Goal: Task Accomplishment & Management: Use online tool/utility

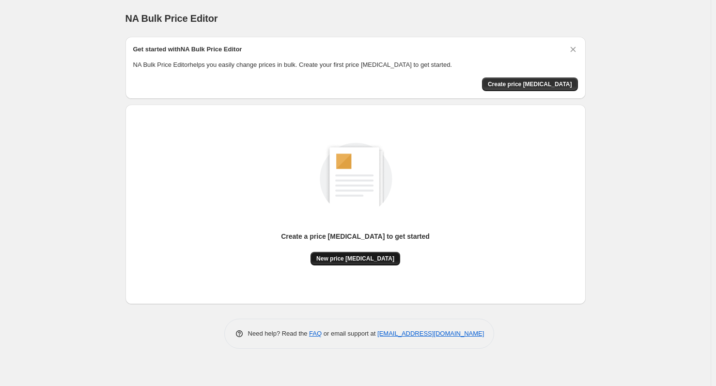
click at [364, 260] on span "New price change job" at bounding box center [355, 259] width 78 height 8
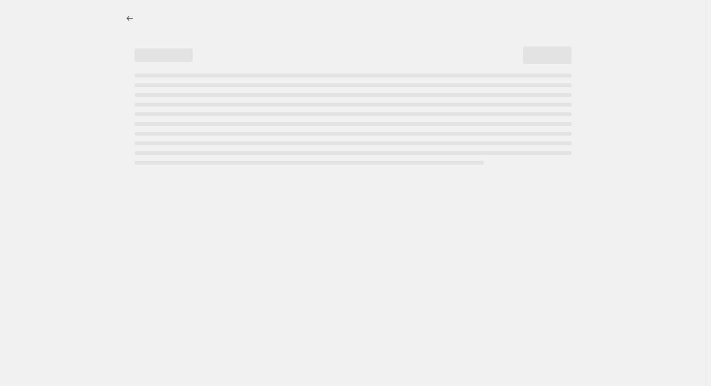
select select "percentage"
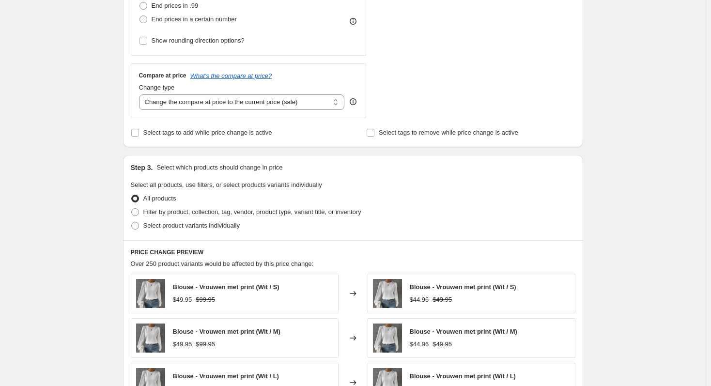
scroll to position [311, 0]
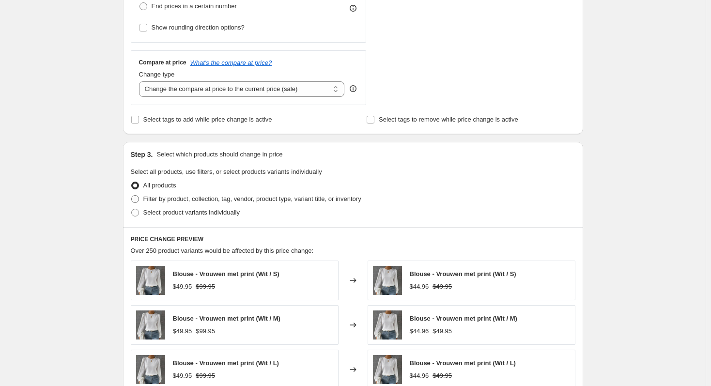
click at [189, 201] on span "Filter by product, collection, tag, vendor, product type, variant title, or inv…" at bounding box center [252, 198] width 218 height 7
click at [132, 196] on input "Filter by product, collection, tag, vendor, product type, variant title, or inv…" at bounding box center [131, 195] width 0 height 0
radio input "true"
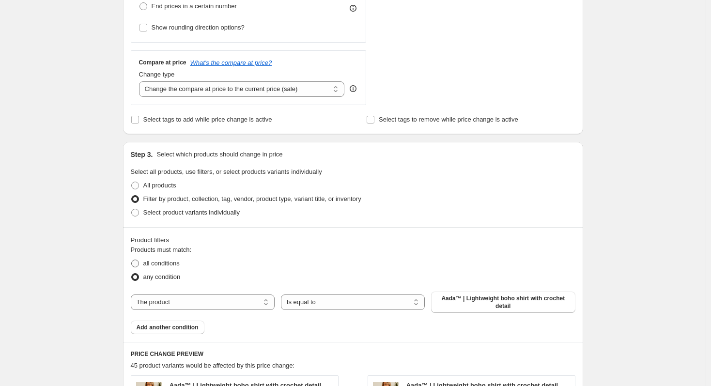
click at [173, 263] on span "all conditions" at bounding box center [161, 263] width 36 height 7
click at [132, 260] on input "all conditions" at bounding box center [131, 260] width 0 height 0
radio input "true"
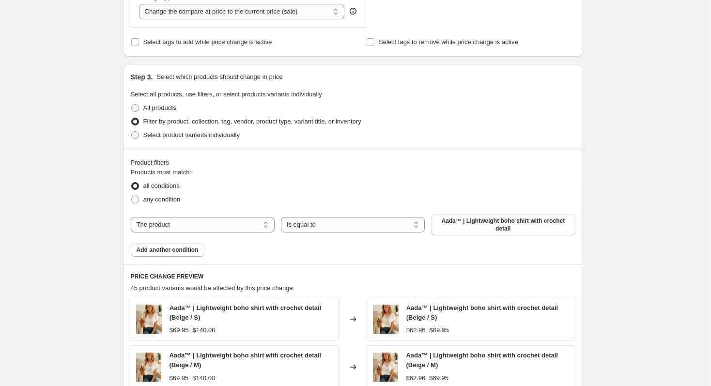
scroll to position [408, 0]
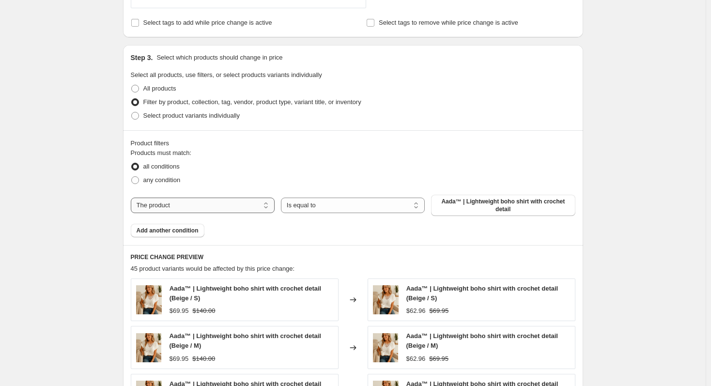
click at [205, 207] on select "The product The product's collection The product's tag The product's vendor The…" at bounding box center [203, 206] width 144 height 16
select select "collection"
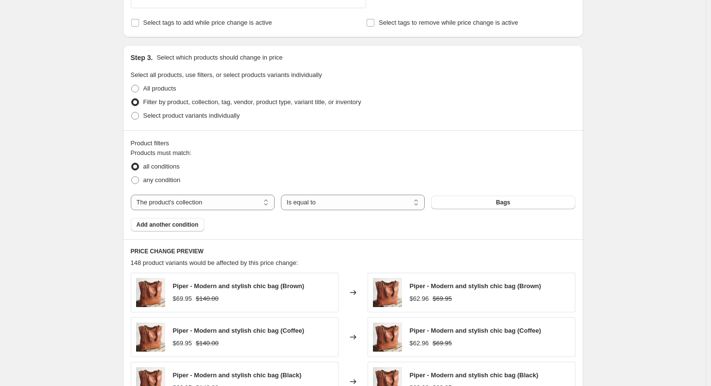
click at [425, 241] on div "PRICE CHANGE PREVIEW 148 product variants would be affected by this price chang…" at bounding box center [353, 381] width 460 height 284
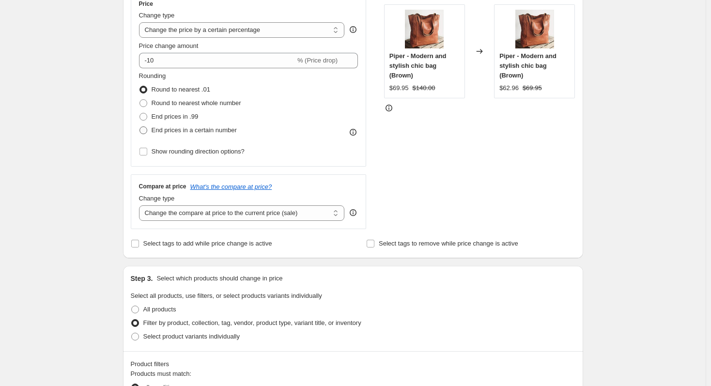
click at [196, 130] on span "End prices in a certain number" at bounding box center [194, 129] width 85 height 7
click at [140, 127] on input "End prices in a certain number" at bounding box center [140, 126] width 0 height 0
radio input "true"
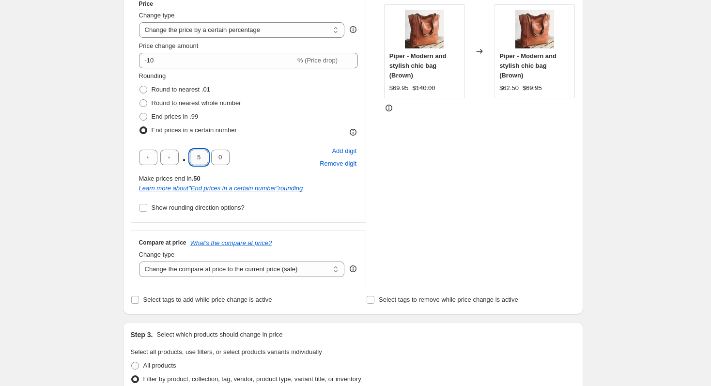
click at [202, 157] on input "5" at bounding box center [199, 158] width 18 height 16
type input "9"
drag, startPoint x: 225, startPoint y: 157, endPoint x: 220, endPoint y: 159, distance: 5.5
click at [220, 158] on input "0" at bounding box center [220, 158] width 18 height 16
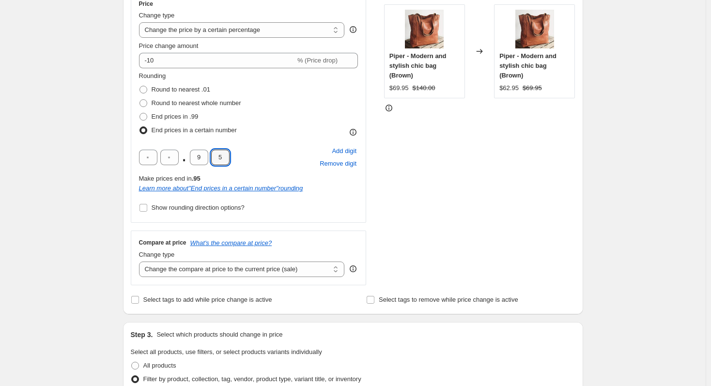
type input "5"
click at [238, 172] on div ". 9 5 Add digit Remove digit Make prices end in .95 Learn more about " End pric…" at bounding box center [249, 169] width 220 height 48
drag, startPoint x: 127, startPoint y: 186, endPoint x: 244, endPoint y: 241, distance: 128.6
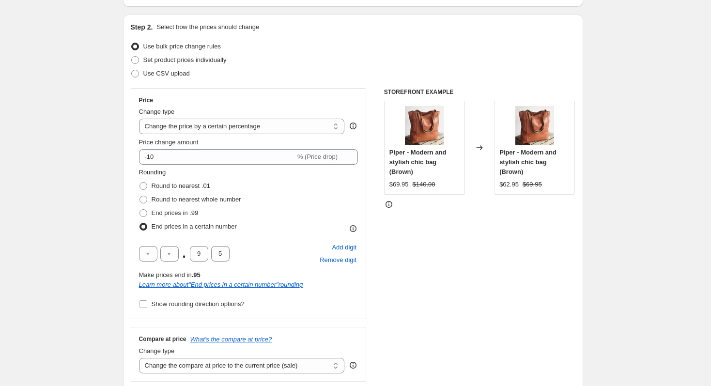
scroll to position [88, 0]
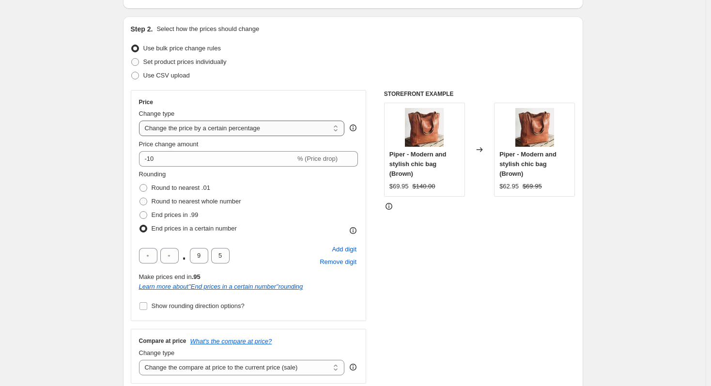
click at [219, 132] on select "Change the price to a certain amount Change the price by a certain amount Chang…" at bounding box center [242, 129] width 206 height 16
select select "pcap"
click at [141, 121] on select "Change the price to a certain amount Change the price by a certain amount Chang…" at bounding box center [242, 129] width 206 height 16
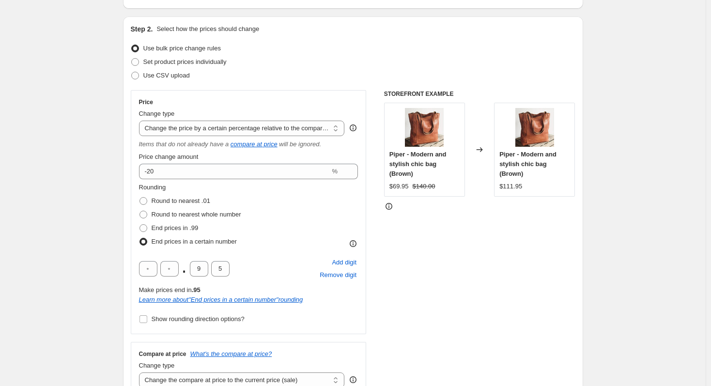
click at [260, 203] on div "Rounding Round to nearest .01 Round to nearest whole number End prices in .99 E…" at bounding box center [249, 216] width 220 height 66
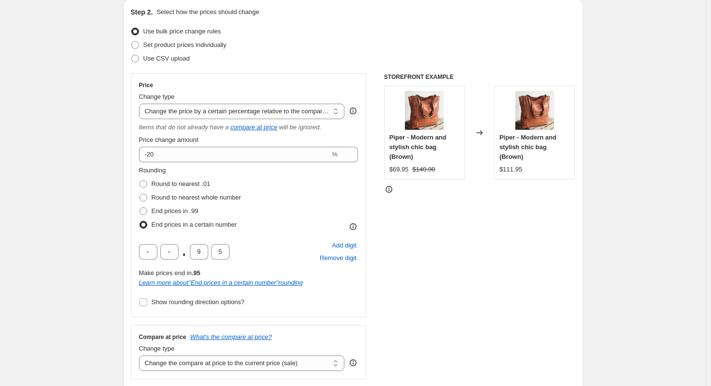
scroll to position [107, 0]
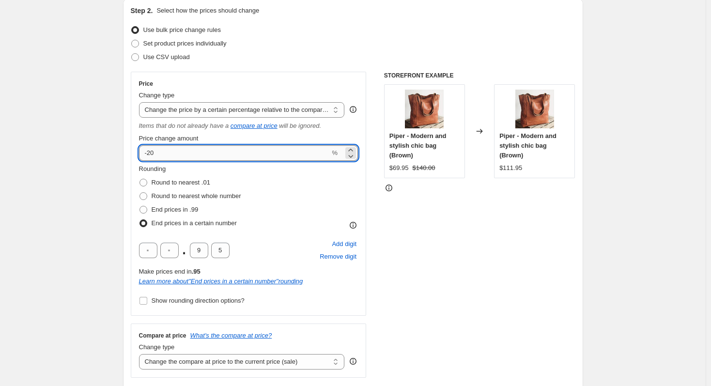
drag, startPoint x: 173, startPoint y: 153, endPoint x: 144, endPoint y: 154, distance: 28.1
click at [144, 154] on input "-20" at bounding box center [234, 153] width 191 height 16
type input "70"
drag, startPoint x: 153, startPoint y: 153, endPoint x: 121, endPoint y: 154, distance: 32.0
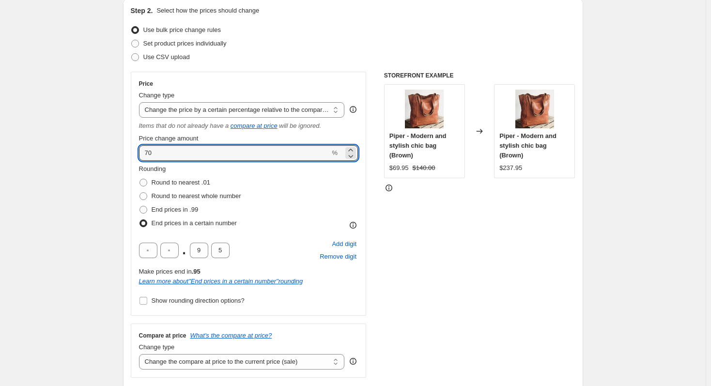
click at [194, 107] on select "Change the price to a certain amount Change the price by a certain amount Chang…" at bounding box center [242, 110] width 206 height 16
click at [141, 102] on select "Change the price to a certain amount Change the price by a certain amount Chang…" at bounding box center [242, 110] width 206 height 16
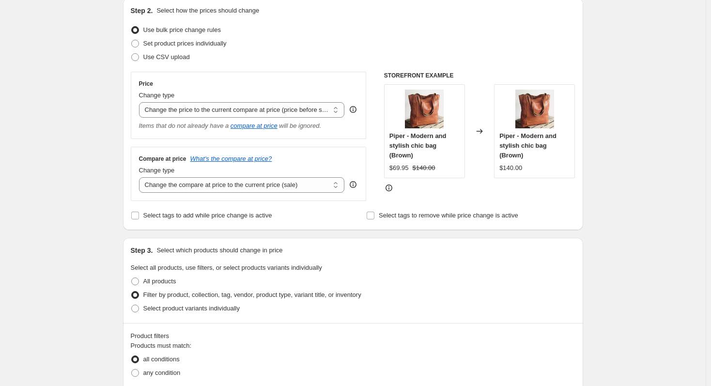
click at [131, 155] on div "Step 2. Select how the prices should change Use bulk price change rules Set pro…" at bounding box center [353, 114] width 460 height 232
click at [187, 118] on select "Change the price to a certain amount Change the price by a certain amount Chang…" at bounding box center [242, 110] width 206 height 16
select select "no_change"
click at [141, 102] on select "Change the price to a certain amount Change the price by a certain amount Chang…" at bounding box center [242, 110] width 206 height 16
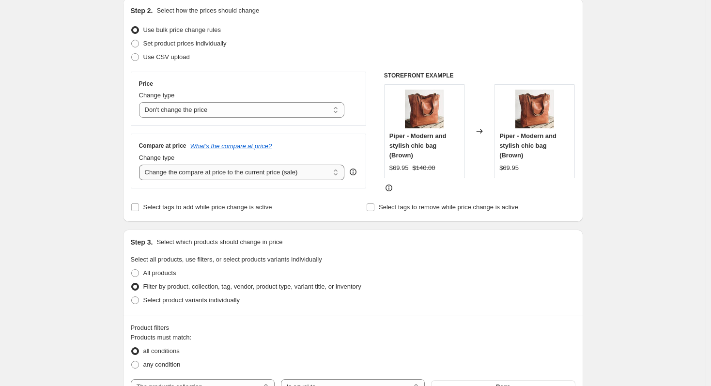
click at [185, 175] on select "Change the compare at price to the current price (sale) Change the compare at p…" at bounding box center [242, 173] width 206 height 16
click at [141, 165] on select "Change the compare at price to the current price (sale) Change the compare at p…" at bounding box center [242, 173] width 206 height 16
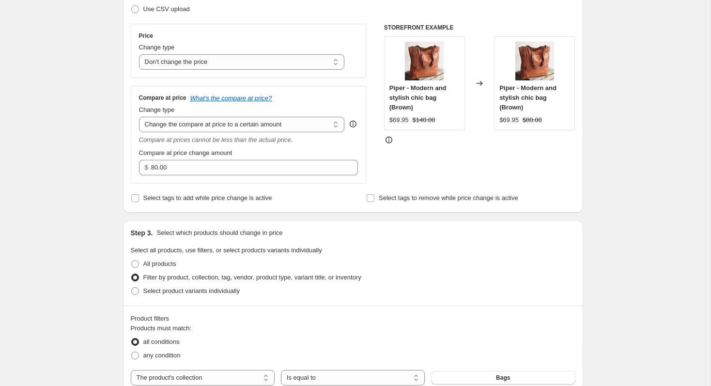
scroll to position [155, 0]
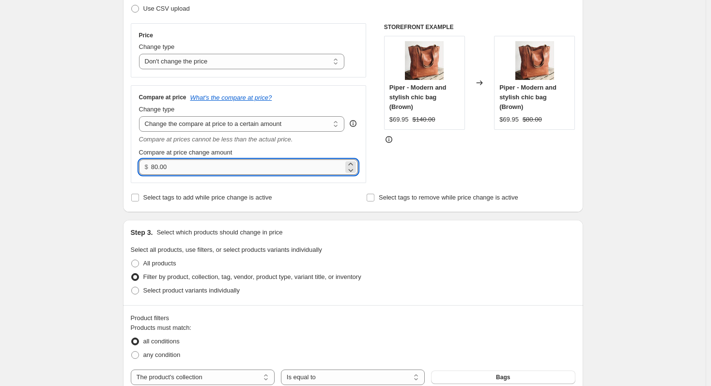
click at [186, 172] on input "80.00" at bounding box center [247, 167] width 192 height 16
click at [201, 129] on select "Change the compare at price to the current price (sale) Change the compare at p…" at bounding box center [242, 124] width 206 height 16
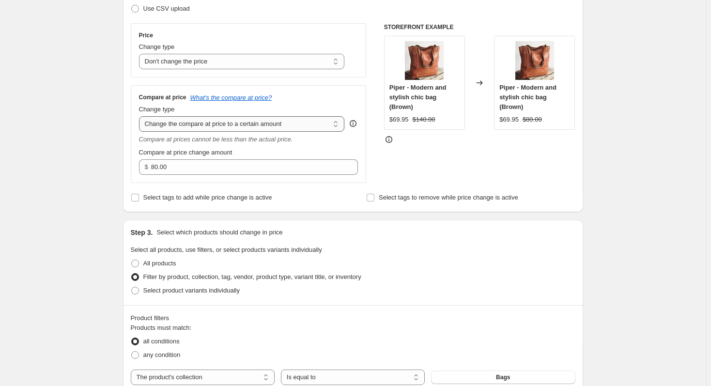
select select "percentage"
click at [141, 116] on select "Change the compare at price to the current price (sale) Change the compare at p…" at bounding box center [242, 124] width 206 height 16
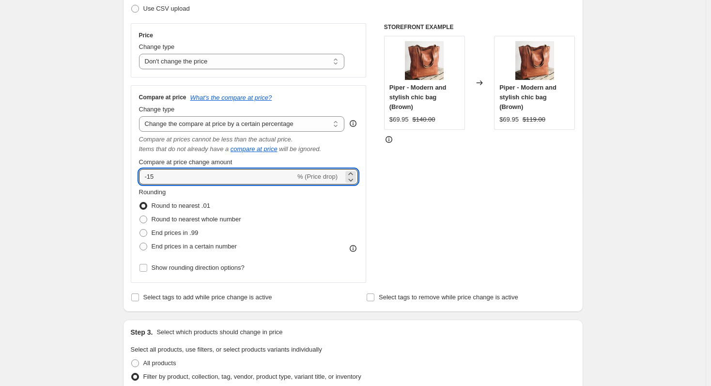
drag, startPoint x: 170, startPoint y: 179, endPoint x: 126, endPoint y: 180, distance: 44.6
click at [126, 180] on div "Step 2. Select how the prices should change Use bulk price change rules Set pro…" at bounding box center [353, 131] width 460 height 362
click at [120, 177] on div "Step 1. Optionally give your price change job a title (eg "March 30% off sale o…" at bounding box center [349, 381] width 468 height 1015
drag, startPoint x: 172, startPoint y: 177, endPoint x: 116, endPoint y: 183, distance: 56.5
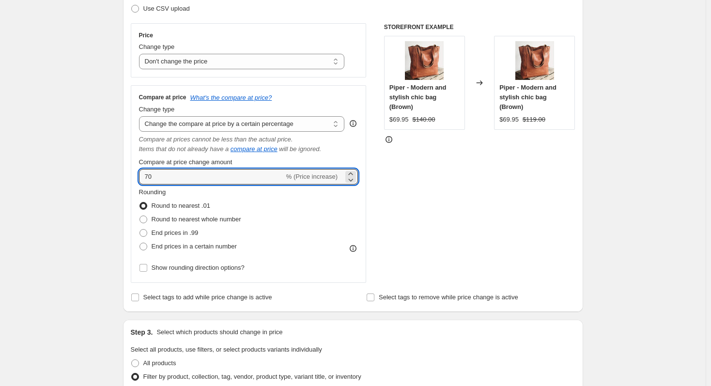
type input "70"
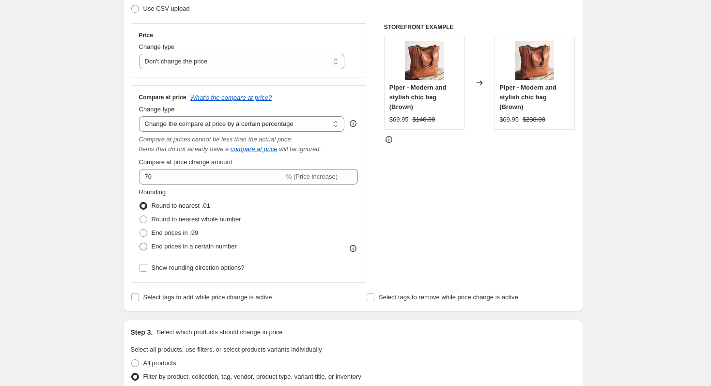
click at [188, 246] on span "End prices in a certain number" at bounding box center [194, 246] width 85 height 7
click at [140, 243] on input "End prices in a certain number" at bounding box center [140, 243] width 0 height 0
radio input "true"
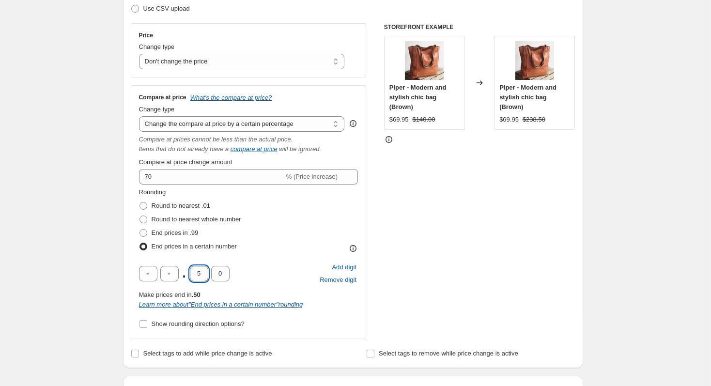
drag, startPoint x: 202, startPoint y: 276, endPoint x: 195, endPoint y: 275, distance: 6.3
click at [195, 275] on input "5" at bounding box center [199, 274] width 18 height 16
type input "9"
drag, startPoint x: 227, startPoint y: 274, endPoint x: 220, endPoint y: 276, distance: 7.5
click at [220, 276] on input "0" at bounding box center [220, 274] width 18 height 16
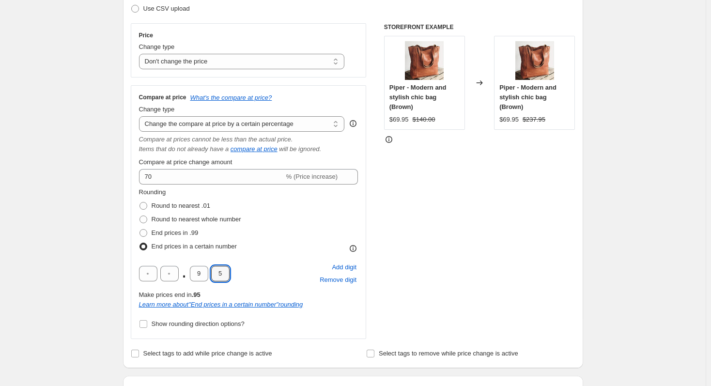
type input "5"
click at [271, 281] on div ". 9 5 Add digit Remove digit" at bounding box center [249, 273] width 220 height 25
click at [262, 273] on div ". 9 5 Add digit Remove digit" at bounding box center [249, 273] width 220 height 25
click at [270, 268] on div ". 9 5 Add digit Remove digit" at bounding box center [249, 273] width 220 height 25
click at [190, 222] on span "Round to nearest whole number" at bounding box center [197, 219] width 90 height 7
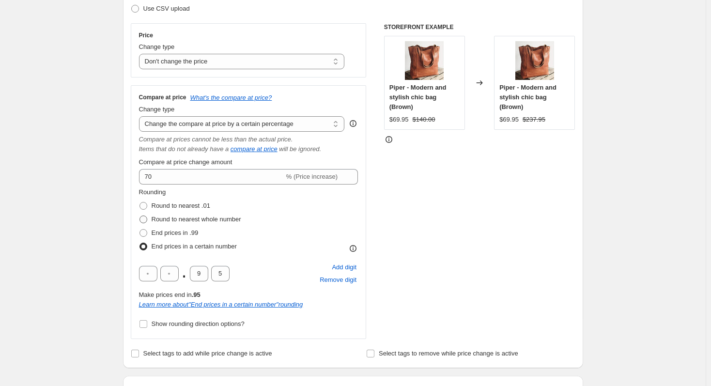
click at [140, 216] on input "Round to nearest whole number" at bounding box center [140, 216] width 0 height 0
radio input "true"
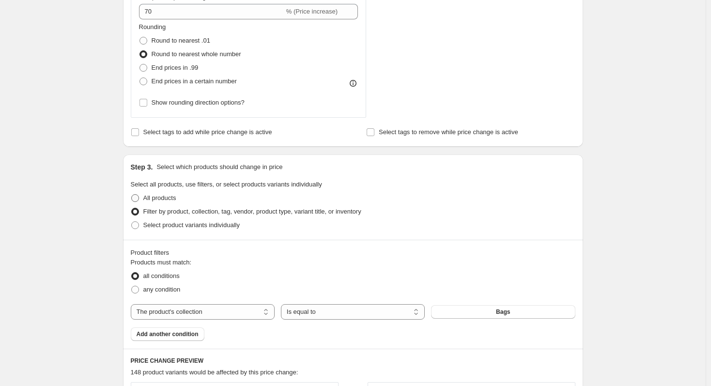
scroll to position [397, 0]
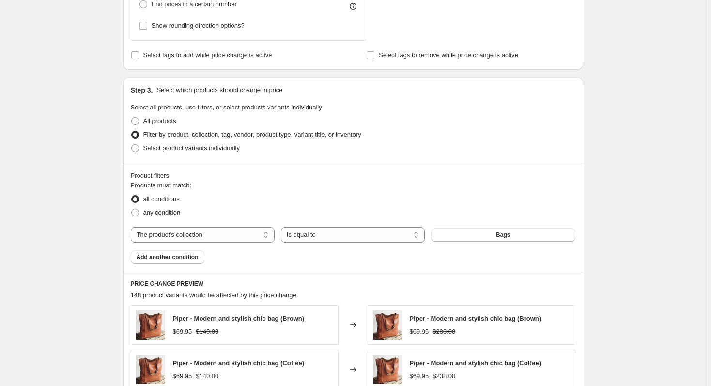
drag, startPoint x: 78, startPoint y: 214, endPoint x: 196, endPoint y: 275, distance: 132.6
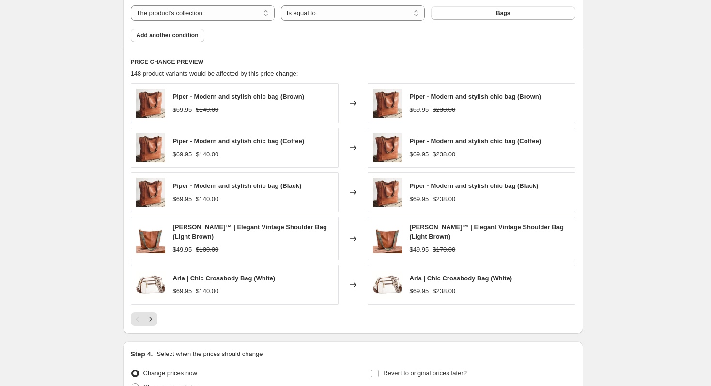
scroll to position [621, 0]
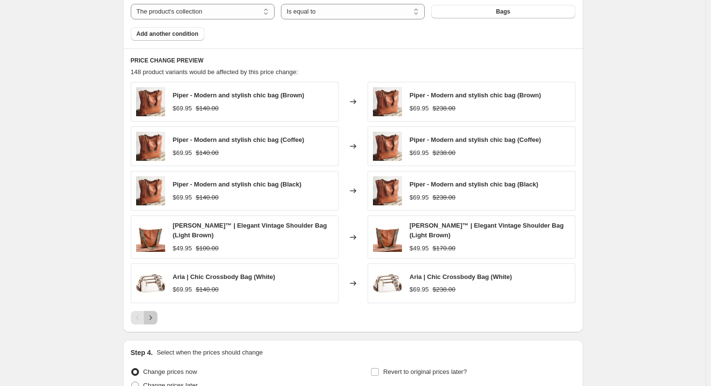
click at [152, 317] on icon "Next" at bounding box center [151, 318] width 10 height 10
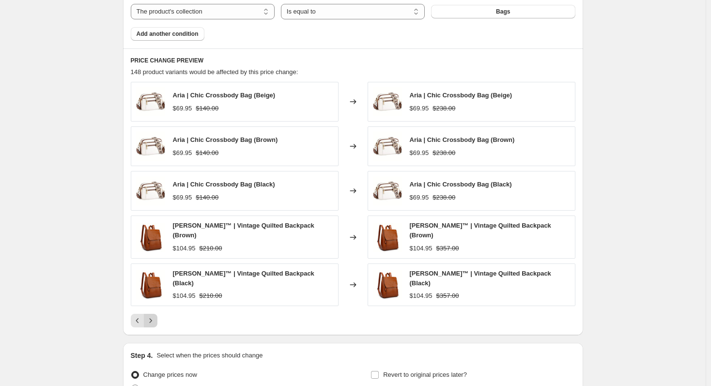
click at [152, 318] on icon "Next" at bounding box center [150, 320] width 2 height 4
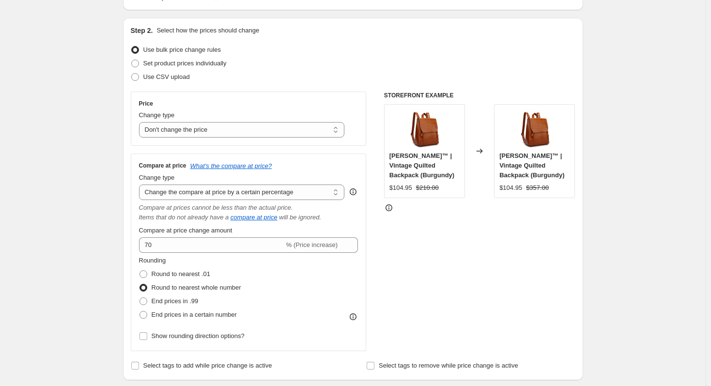
drag, startPoint x: 66, startPoint y: 283, endPoint x: 182, endPoint y: 338, distance: 128.3
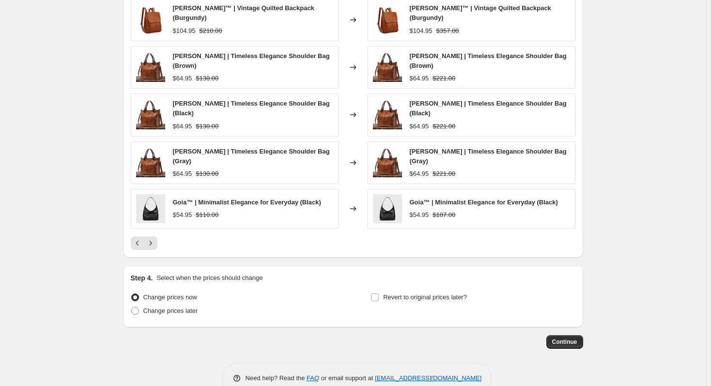
scroll to position [714, 0]
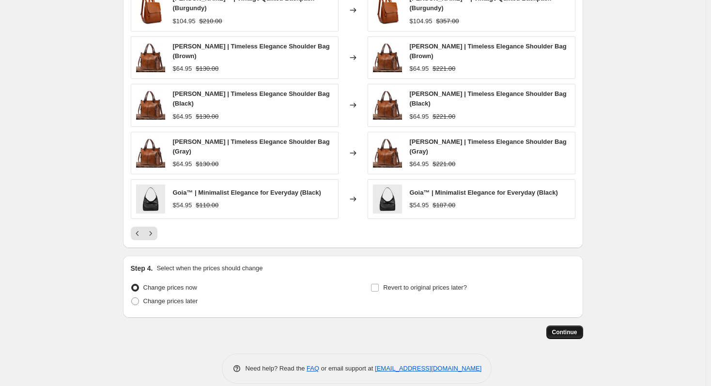
click at [562, 329] on span "Continue" at bounding box center [564, 333] width 25 height 8
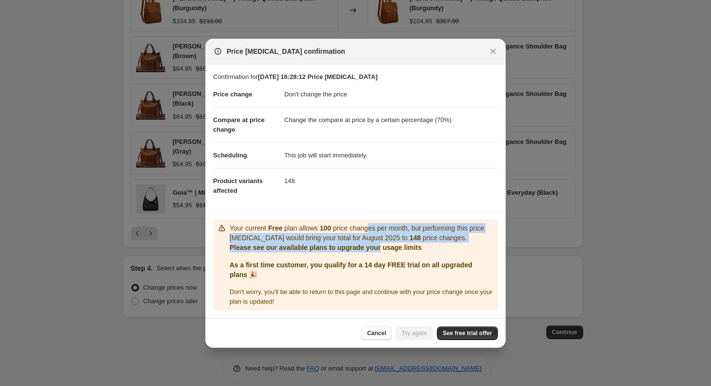
drag, startPoint x: 369, startPoint y: 228, endPoint x: 377, endPoint y: 245, distance: 18.6
click at [377, 245] on div "Your current Free plan allows 100 price changes per month, but performing this …" at bounding box center [362, 237] width 265 height 29
click at [377, 245] on p "Please see our available plans to upgrade your usage limits" at bounding box center [362, 248] width 265 height 10
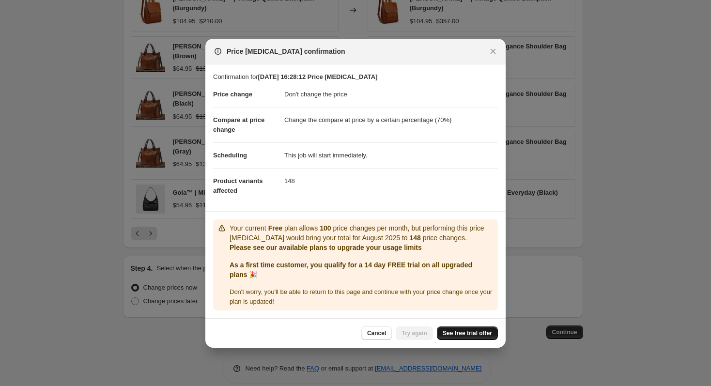
click at [460, 335] on span "See free trial offer" at bounding box center [467, 334] width 49 height 8
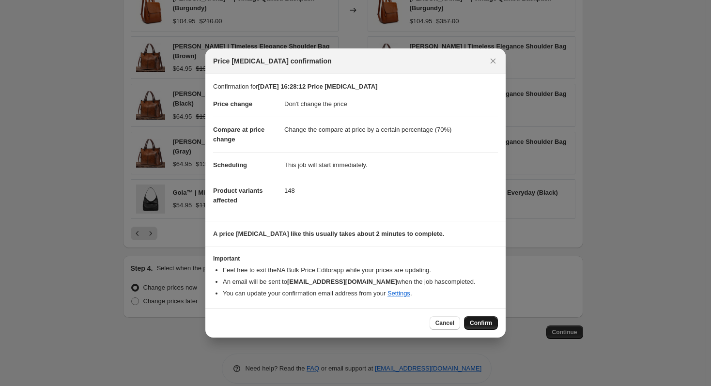
click at [487, 327] on span "Confirm" at bounding box center [481, 323] width 22 height 8
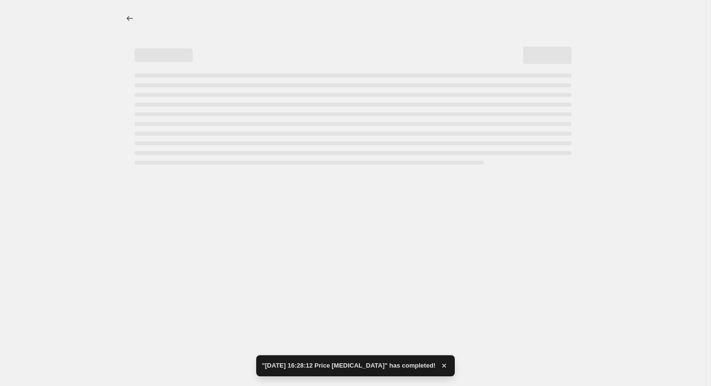
select select "no_change"
select select "percentage"
select select "collection"
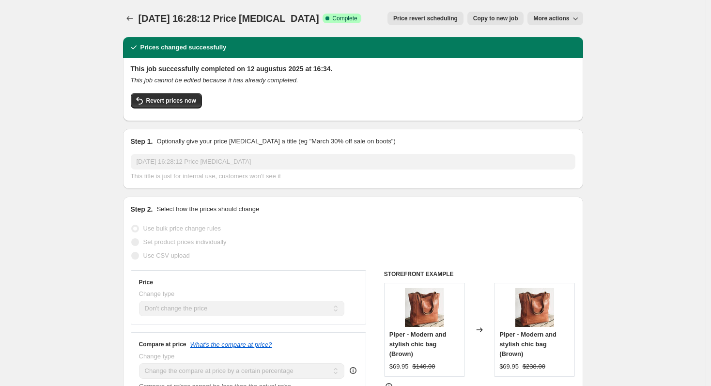
click at [238, 79] on icon "This job cannot be edited because it has already completed." at bounding box center [215, 80] width 168 height 7
click at [268, 81] on icon "This job cannot be edited because it has already completed." at bounding box center [215, 80] width 168 height 7
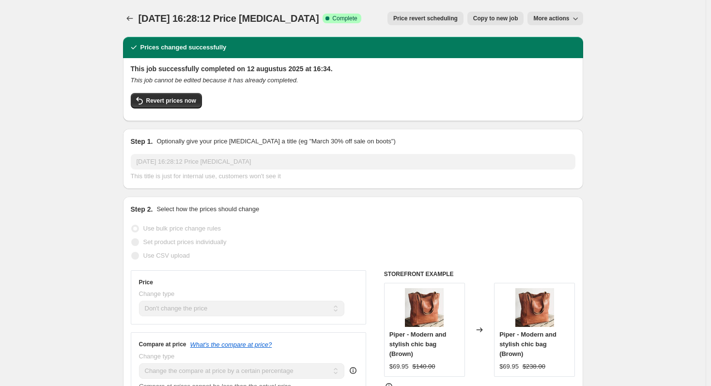
click at [304, 70] on h2 "This job successfully completed on 12 augustus 2025 at 16:34." at bounding box center [353, 69] width 445 height 10
click at [335, 72] on h2 "This job successfully completed on 12 augustus 2025 at 16:34." at bounding box center [353, 69] width 445 height 10
click at [554, 19] on span "More actions" at bounding box center [552, 19] width 36 height 8
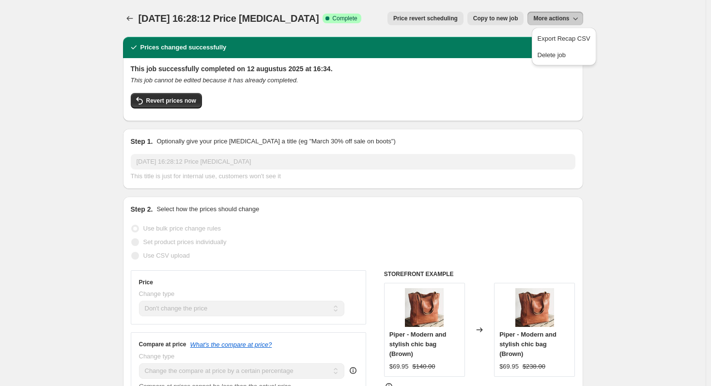
click at [560, 19] on span "More actions" at bounding box center [552, 19] width 36 height 8
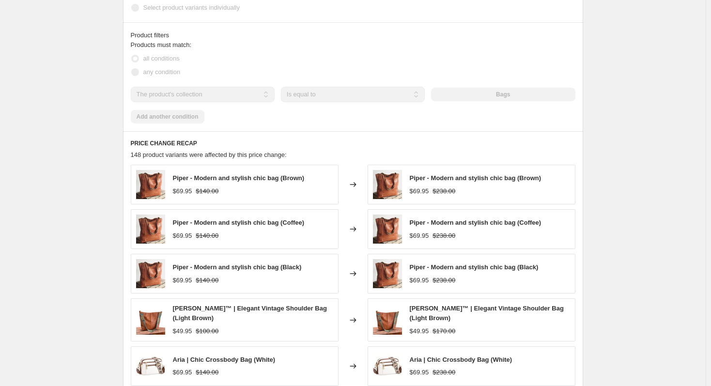
scroll to position [788, 0]
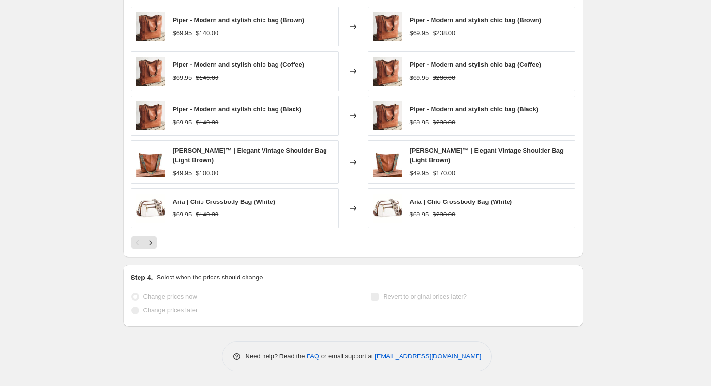
drag, startPoint x: 85, startPoint y: 205, endPoint x: 201, endPoint y: 188, distance: 117.5
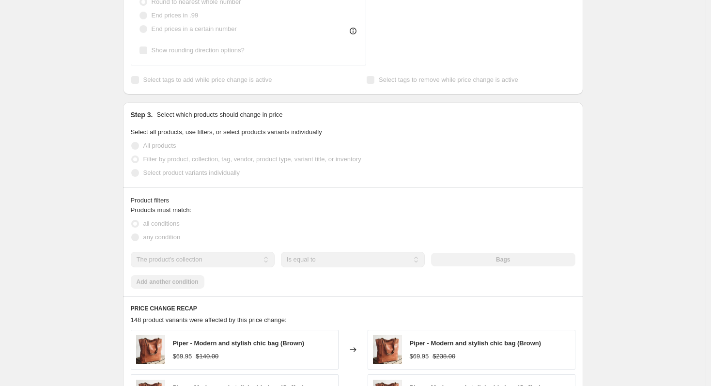
scroll to position [0, 0]
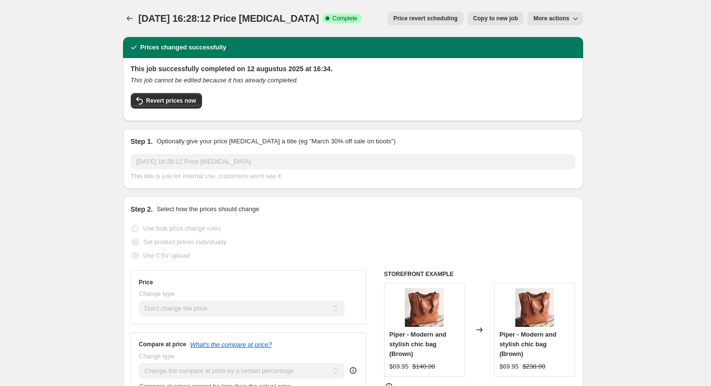
click at [217, 77] on icon "This job cannot be edited because it has already completed." at bounding box center [215, 80] width 168 height 7
click at [227, 79] on icon "This job cannot be edited because it has already completed." at bounding box center [215, 80] width 168 height 7
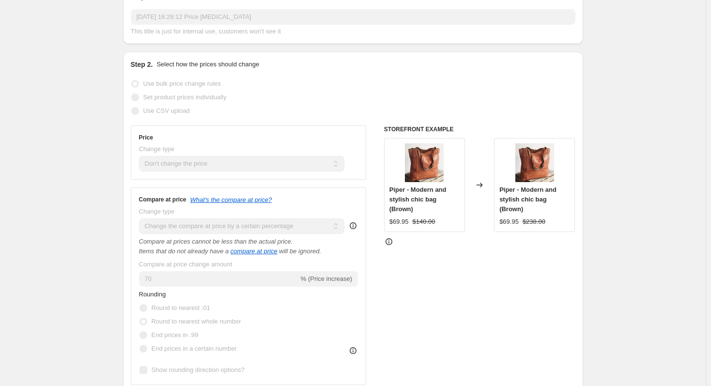
scroll to position [145, 0]
click at [211, 249] on icon "Items that do not already have a" at bounding box center [184, 250] width 90 height 7
click at [205, 251] on icon "Items that do not already have a" at bounding box center [184, 250] width 90 height 7
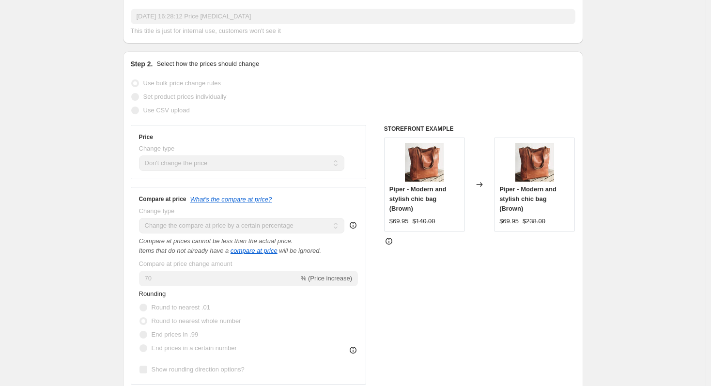
click at [200, 244] on icon "Compare at prices cannot be less than the actual price." at bounding box center [216, 240] width 154 height 7
click at [200, 245] on icon "Compare at prices cannot be less than the actual price." at bounding box center [216, 240] width 154 height 7
click at [200, 252] on icon "Items that do not already have a" at bounding box center [184, 250] width 90 height 7
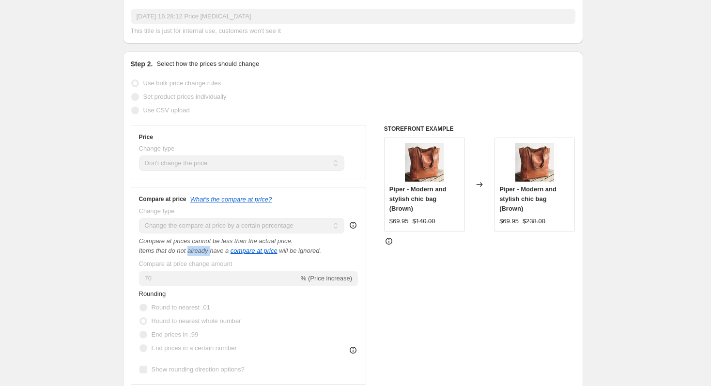
click at [200, 252] on icon "Items that do not already have a" at bounding box center [184, 250] width 90 height 7
click at [198, 254] on icon "Items that do not already have a" at bounding box center [184, 250] width 90 height 7
click at [153, 246] on div "Compare at prices cannot be less than the actual price." at bounding box center [249, 241] width 220 height 10
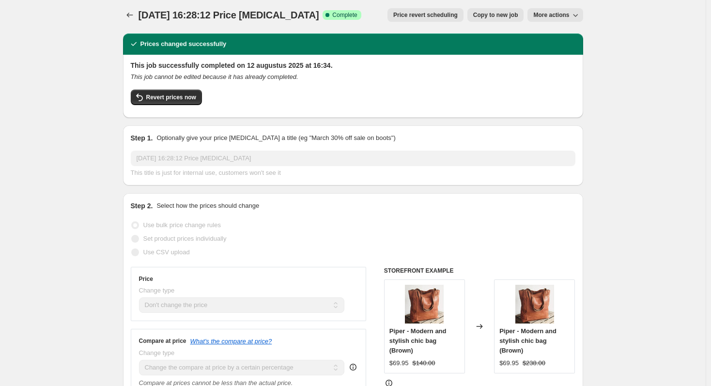
scroll to position [0, 0]
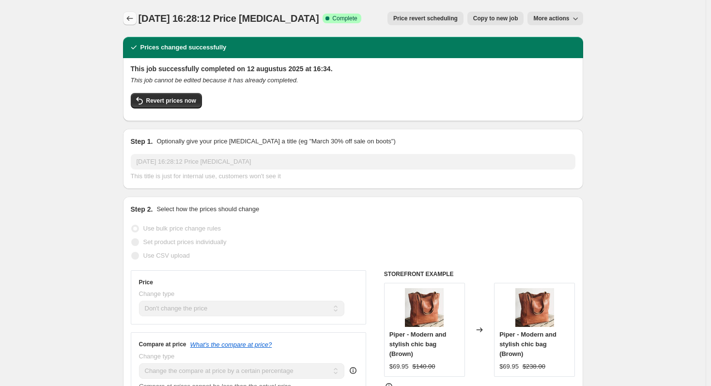
click at [131, 20] on icon "Price change jobs" at bounding box center [129, 18] width 6 height 5
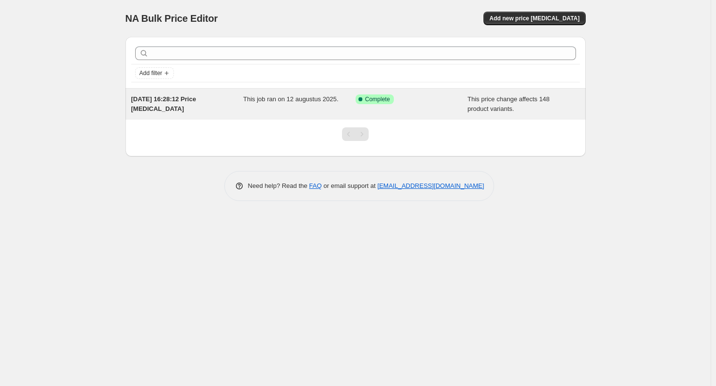
click at [154, 101] on span "[DATE] 16:28:12 Price [MEDICAL_DATA]" at bounding box center [163, 103] width 65 height 17
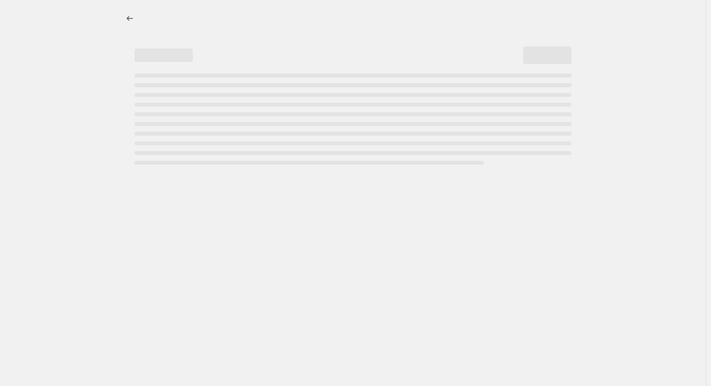
select select "no_change"
select select "percentage"
select select "collection"
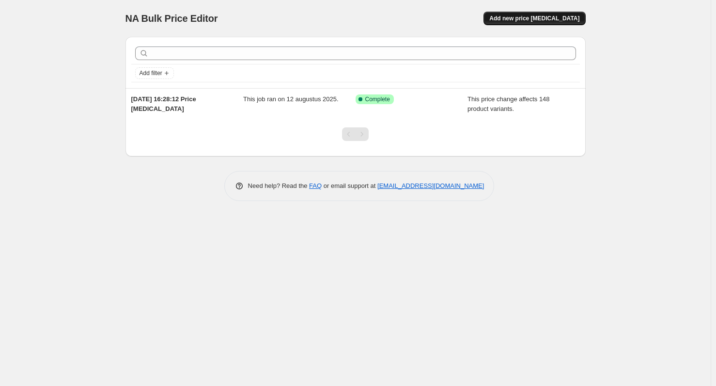
click at [527, 18] on span "Add new price [MEDICAL_DATA]" at bounding box center [534, 19] width 90 height 8
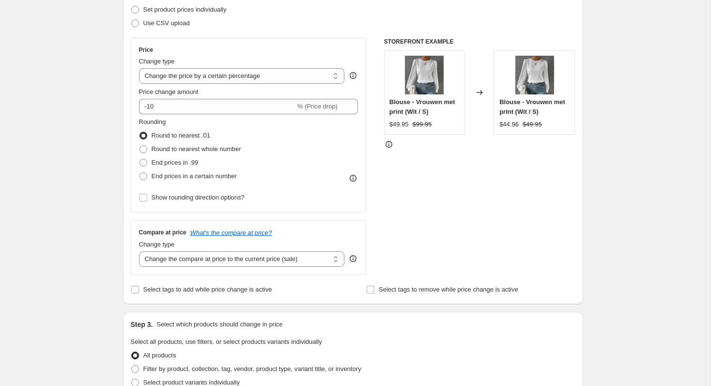
scroll to position [145, 0]
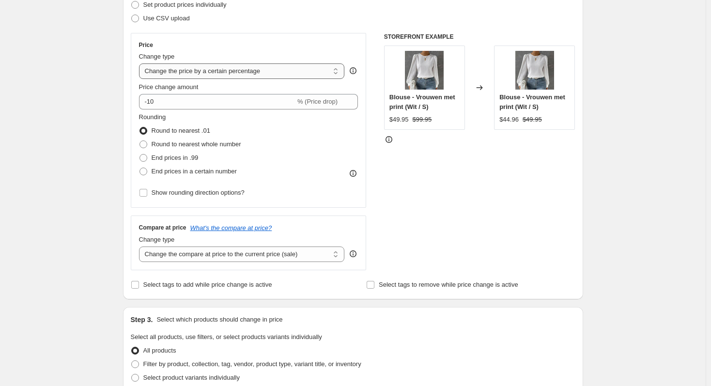
click at [197, 78] on select "Change the price to a certain amount Change the price by a certain amount Chang…" at bounding box center [242, 71] width 206 height 16
select select "no_change"
click at [141, 63] on select "Change the price to a certain amount Change the price by a certain amount Chang…" at bounding box center [242, 71] width 206 height 16
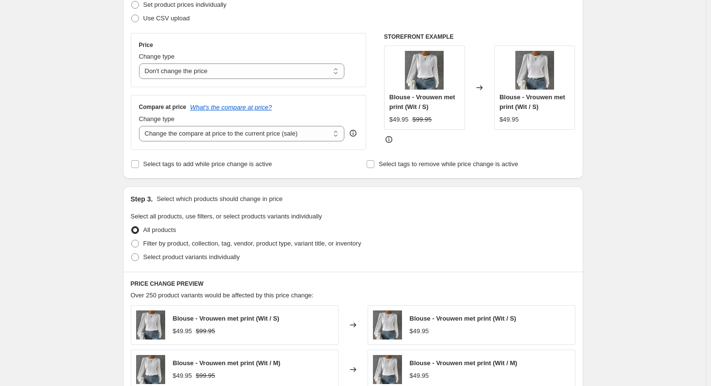
click at [74, 149] on div "Create new price change job. This page is ready Create new price change job Dra…" at bounding box center [353, 279] width 706 height 848
click at [184, 135] on select "Change the compare at price to the current price (sale) Change the compare at p…" at bounding box center [242, 134] width 206 height 16
select select "remove"
click at [141, 126] on select "Change the compare at price to the current price (sale) Change the compare at p…" at bounding box center [242, 134] width 206 height 16
click at [100, 156] on div "Create new price change job. This page is ready Create new price change job Dra…" at bounding box center [353, 279] width 706 height 848
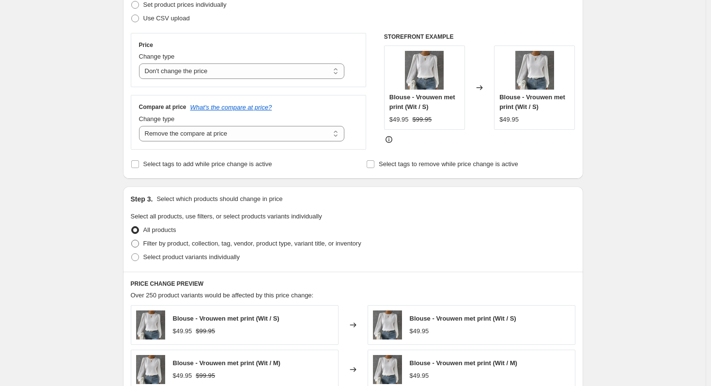
click at [185, 246] on span "Filter by product, collection, tag, vendor, product type, variant title, or inv…" at bounding box center [252, 243] width 218 height 7
click at [132, 240] on input "Filter by product, collection, tag, vendor, product type, variant title, or inv…" at bounding box center [131, 240] width 0 height 0
radio input "true"
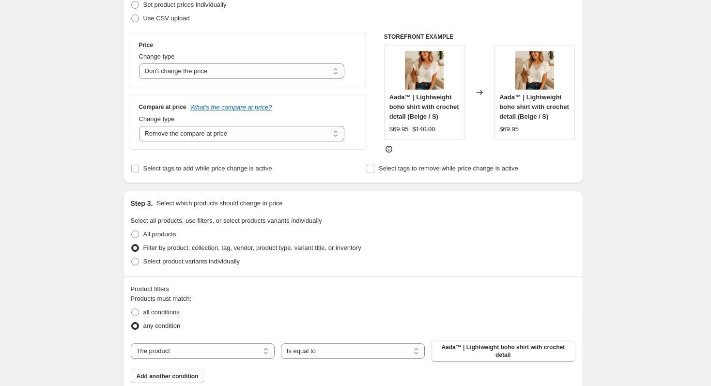
click at [97, 232] on div "Create new price change job. This page is ready Create new price change job Dra…" at bounding box center [353, 346] width 706 height 983
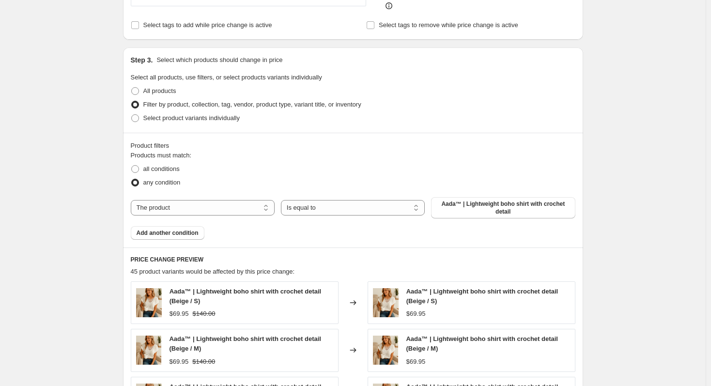
scroll to position [291, 0]
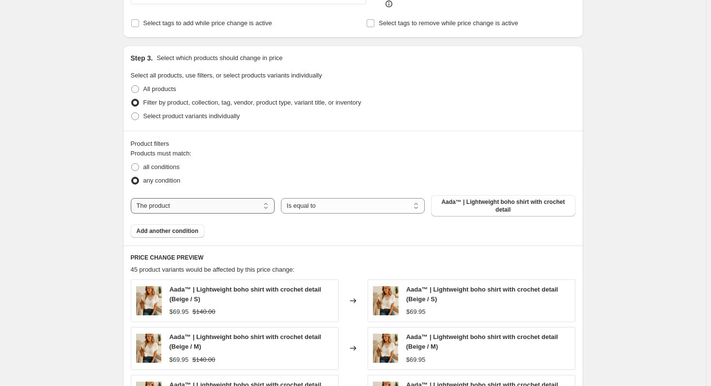
click at [193, 206] on select "The product The product's collection The product's tag The product's vendor The…" at bounding box center [203, 206] width 144 height 16
select select "collection"
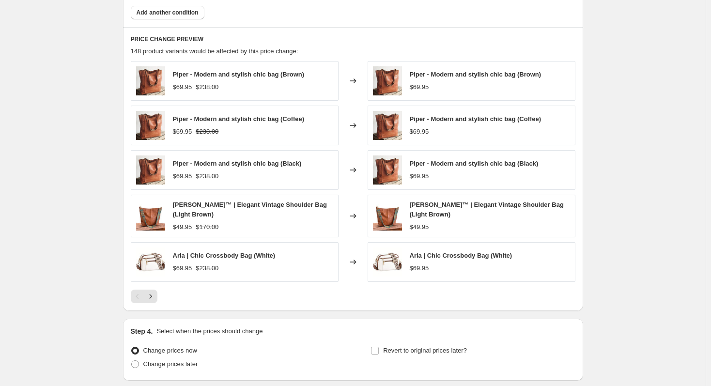
scroll to position [579, 0]
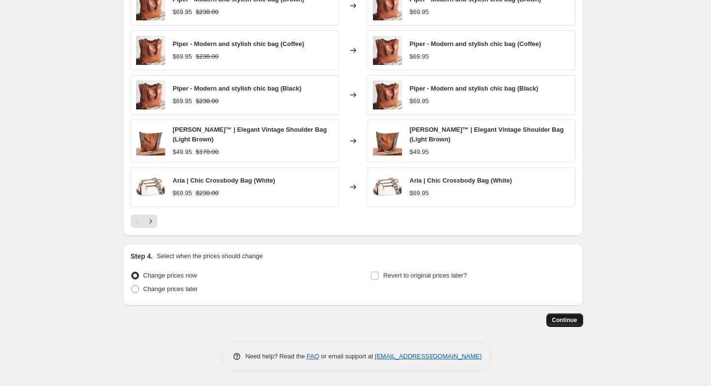
click at [574, 321] on span "Continue" at bounding box center [564, 320] width 25 height 8
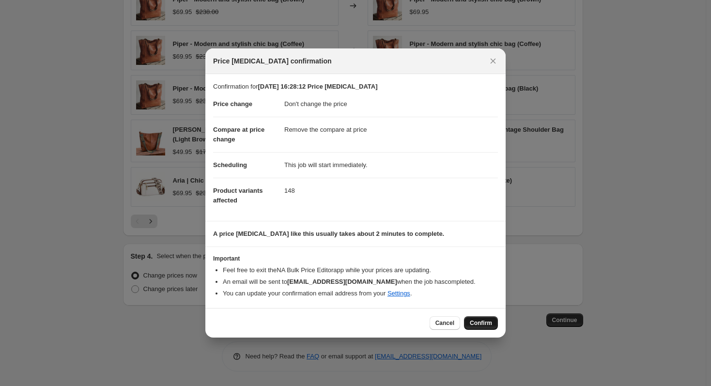
click at [488, 324] on span "Confirm" at bounding box center [481, 323] width 22 height 8
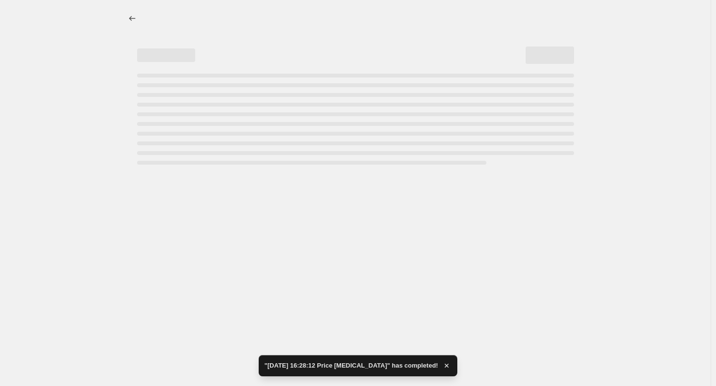
select select "no_change"
select select "remove"
select select "collection"
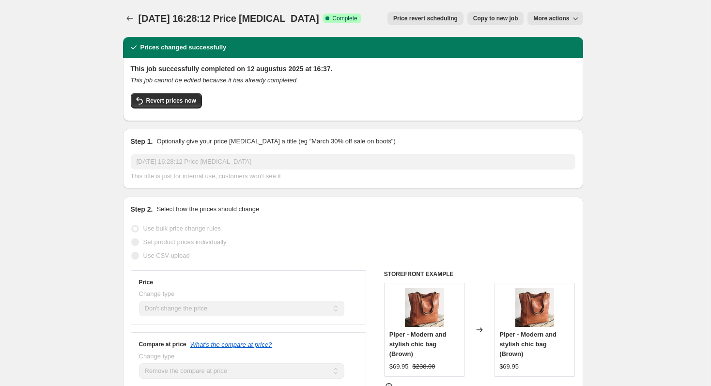
click at [241, 83] on icon "This job cannot be edited because it has already completed." at bounding box center [215, 80] width 168 height 7
click at [265, 83] on icon "This job cannot be edited because it has already completed." at bounding box center [215, 80] width 168 height 7
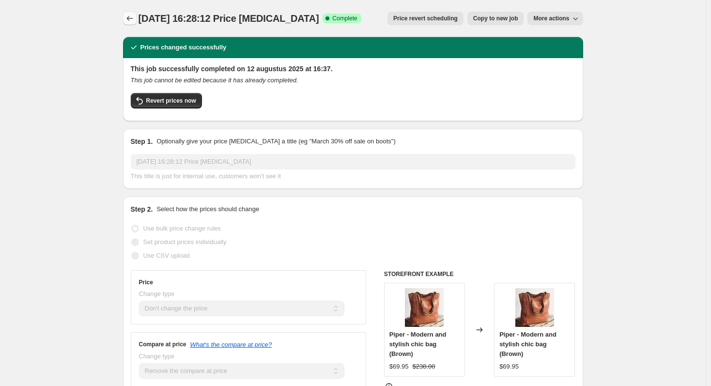
click at [127, 17] on icon "Price change jobs" at bounding box center [130, 19] width 10 height 10
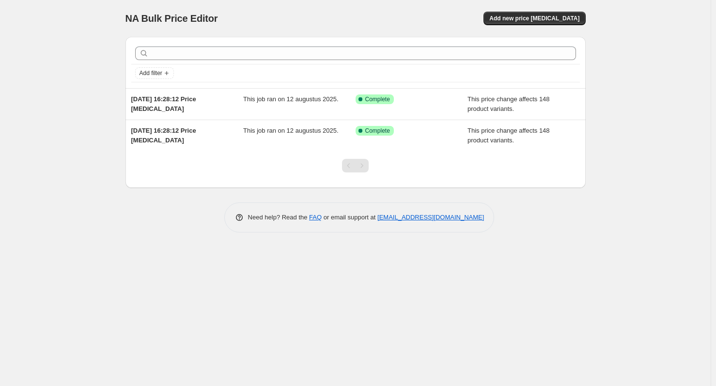
click at [83, 90] on div "NA Bulk Price Editor. This page is ready NA Bulk Price Editor Add new price cha…" at bounding box center [355, 193] width 711 height 386
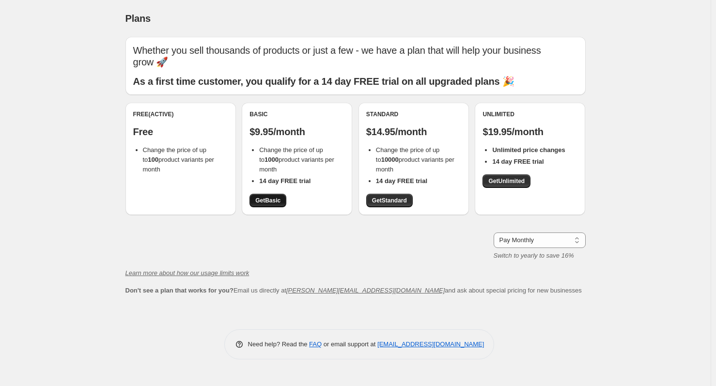
click at [271, 202] on span "Get Basic" at bounding box center [267, 201] width 25 height 8
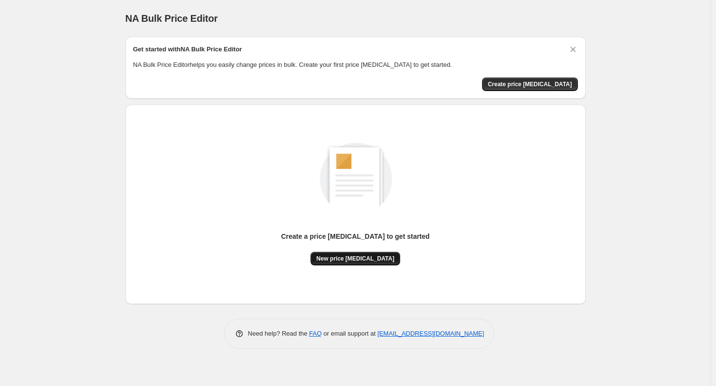
click at [363, 258] on span "New price change job" at bounding box center [355, 259] width 78 height 8
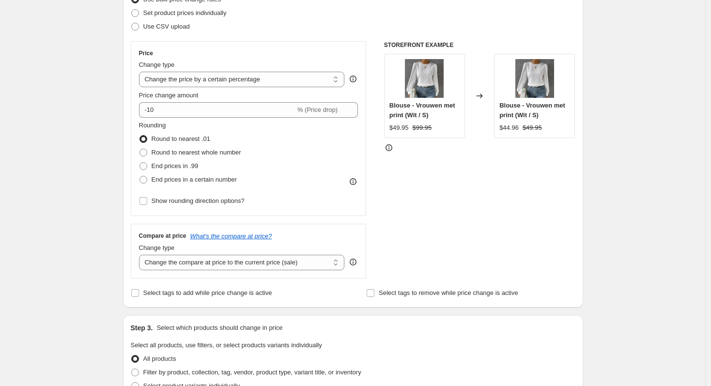
scroll to position [145, 0]
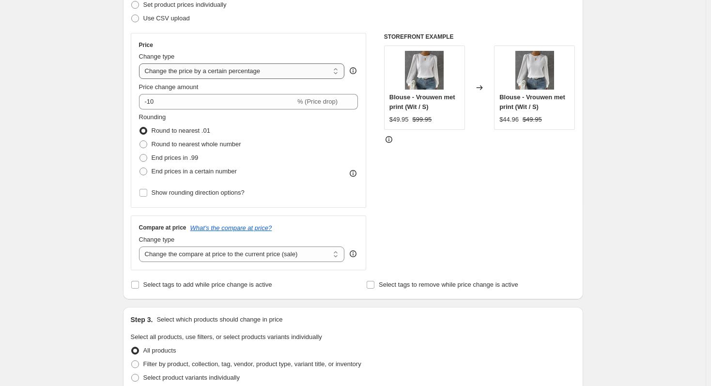
click at [199, 71] on select "Change the price to a certain amount Change the price by a certain amount Chang…" at bounding box center [242, 71] width 206 height 16
select select "no_change"
click at [141, 63] on select "Change the price to a certain amount Change the price by a certain amount Chang…" at bounding box center [242, 71] width 206 height 16
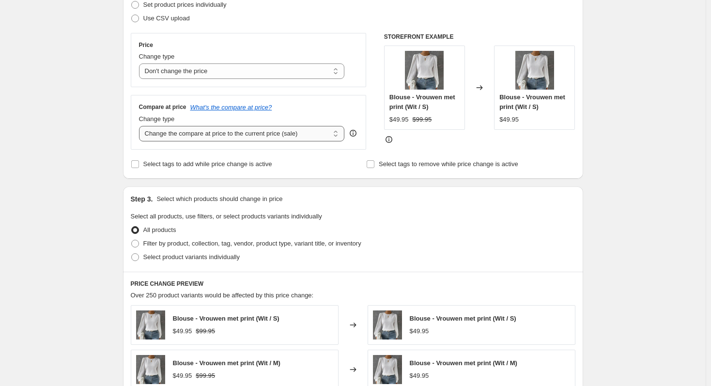
click at [168, 140] on select "Change the compare at price to the current price (sale) Change the compare at p…" at bounding box center [242, 134] width 206 height 16
select select "percentage"
click at [141, 126] on select "Change the compare at price to the current price (sale) Change the compare at p…" at bounding box center [242, 134] width 206 height 16
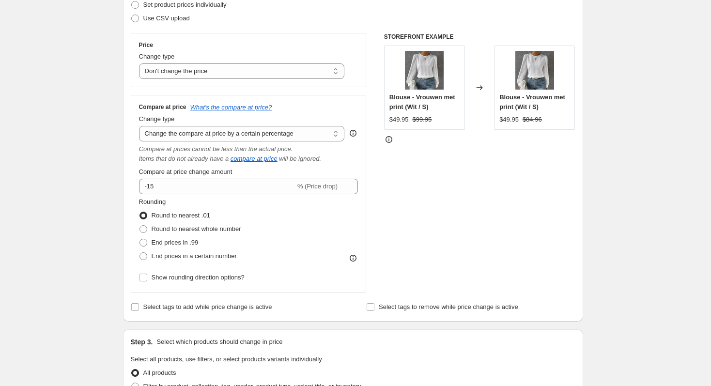
click at [105, 182] on div "Create new price change job. This page is ready Create new price change job Dra…" at bounding box center [353, 350] width 706 height 991
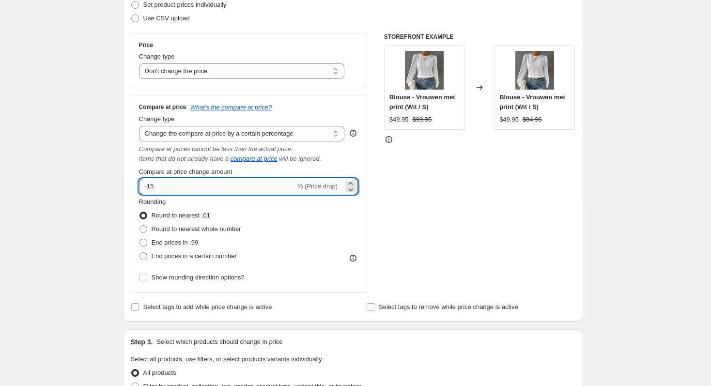
click at [188, 186] on input "-15" at bounding box center [217, 187] width 157 height 16
type input "70"
click at [38, 149] on div "Create new price change job. This page is ready Create new price change job Dra…" at bounding box center [353, 350] width 706 height 991
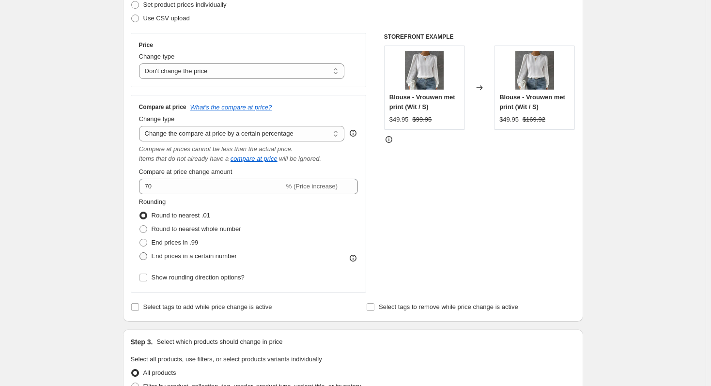
click at [200, 256] on span "End prices in a certain number" at bounding box center [194, 255] width 85 height 7
click at [140, 253] on input "End prices in a certain number" at bounding box center [140, 252] width 0 height 0
radio input "true"
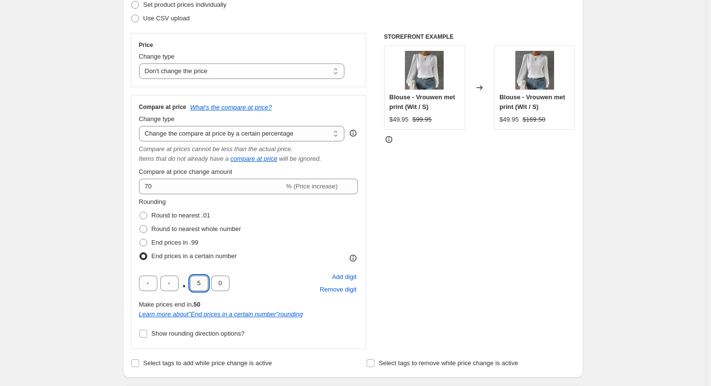
drag, startPoint x: 205, startPoint y: 281, endPoint x: 197, endPoint y: 280, distance: 8.3
click at [197, 280] on input "5" at bounding box center [199, 284] width 18 height 16
type input "9"
click at [220, 286] on input "0" at bounding box center [220, 284] width 18 height 16
type input "6"
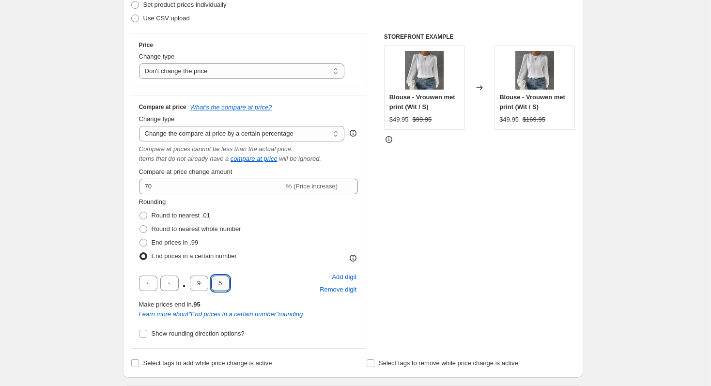
type input "5"
click at [120, 290] on div "Step 1. Optionally give your price change job a title (eg "March 30% off sale o…" at bounding box center [349, 363] width 468 height 959
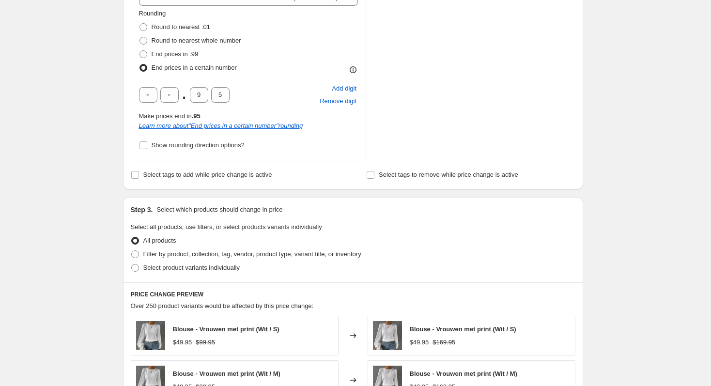
scroll to position [339, 0]
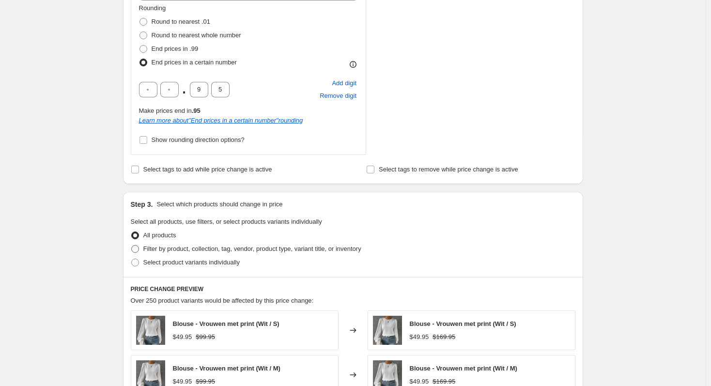
click at [164, 250] on span "Filter by product, collection, tag, vendor, product type, variant title, or inv…" at bounding box center [252, 248] width 218 height 7
click at [132, 246] on input "Filter by product, collection, tag, vendor, product type, variant title, or inv…" at bounding box center [131, 245] width 0 height 0
radio input "true"
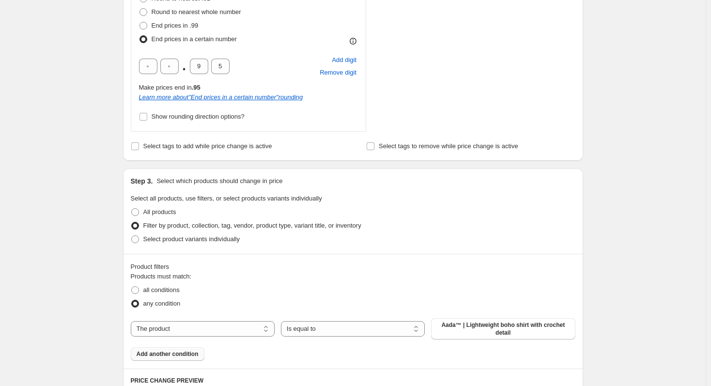
scroll to position [436, 0]
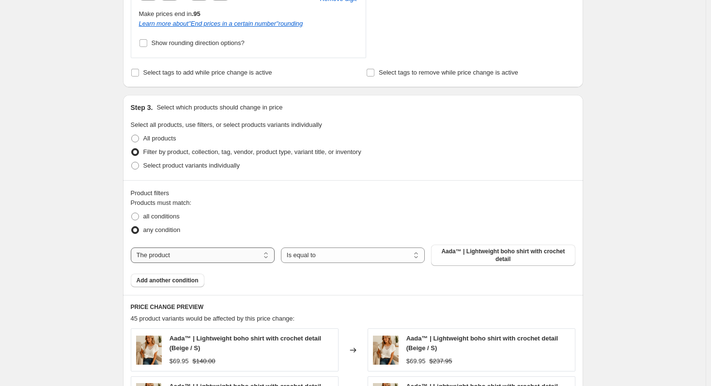
drag, startPoint x: 182, startPoint y: 256, endPoint x: 185, endPoint y: 261, distance: 6.1
click at [182, 256] on select "The product The product's collection The product's tag The product's vendor The…" at bounding box center [203, 256] width 144 height 16
select select "collection"
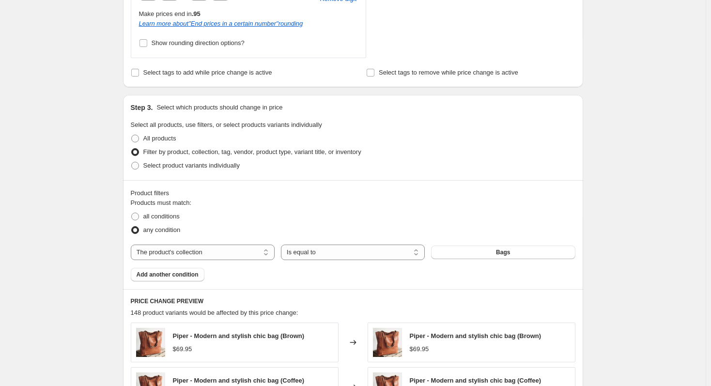
click at [106, 253] on div "Create new price change job. This page is ready Create new price change job Dra…" at bounding box center [353, 144] width 706 height 1160
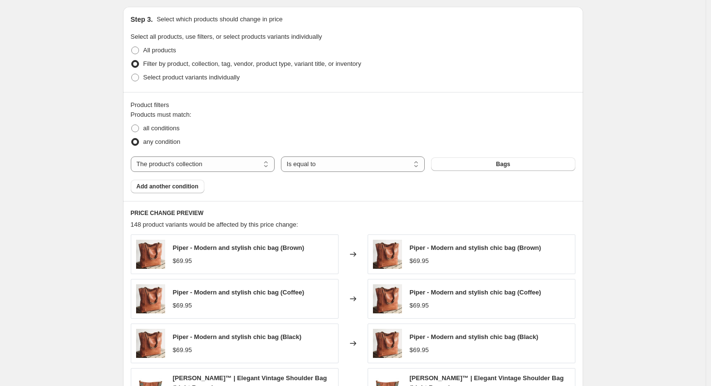
scroll to position [582, 0]
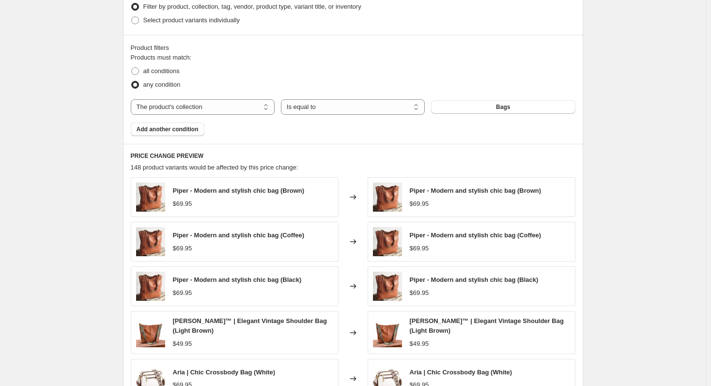
drag, startPoint x: 117, startPoint y: 231, endPoint x: 234, endPoint y: 285, distance: 129.0
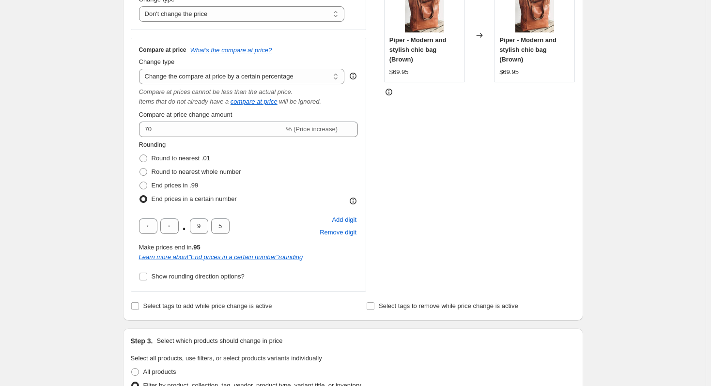
scroll to position [199, 0]
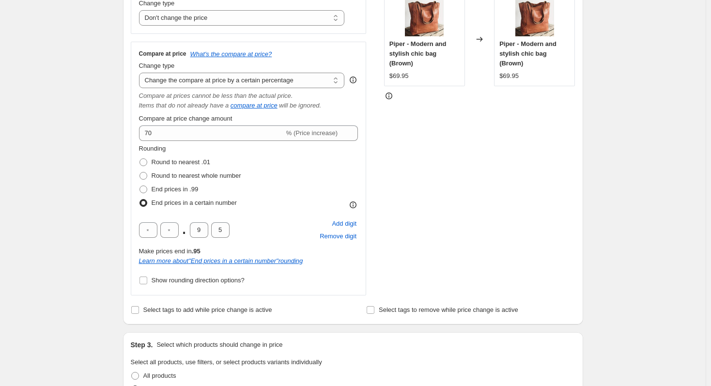
click at [100, 227] on div "Create new price change job. This page is ready Create new price change job Dra…" at bounding box center [353, 381] width 706 height 1160
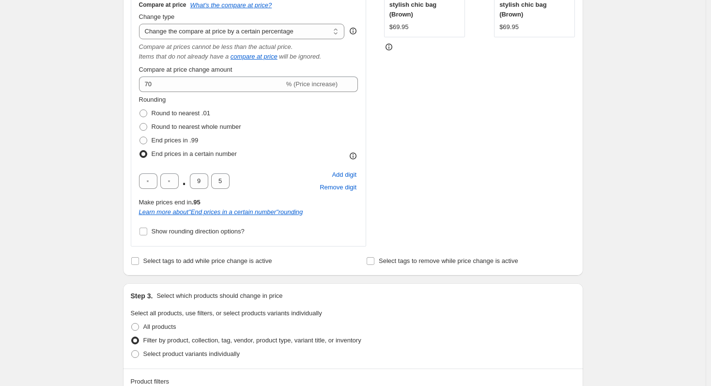
scroll to position [489, 0]
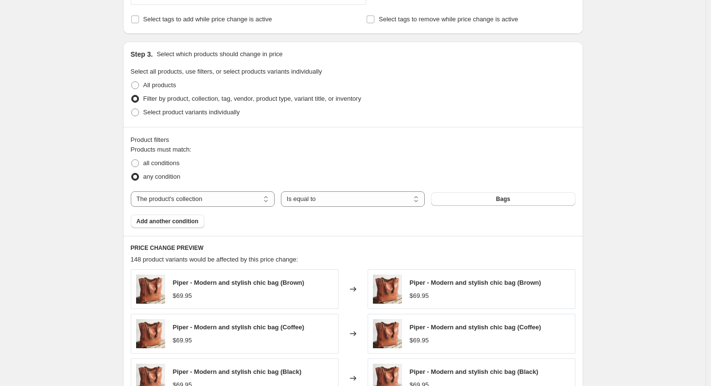
click at [114, 174] on div "Create new price change job. This page is ready Create new price change job Dra…" at bounding box center [353, 91] width 484 height 1160
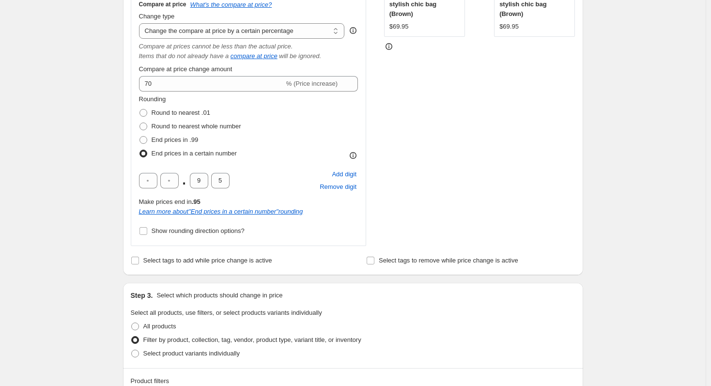
scroll to position [247, 0]
click at [218, 233] on span "Show rounding direction options?" at bounding box center [198, 231] width 93 height 7
click at [147, 233] on input "Show rounding direction options?" at bounding box center [144, 232] width 8 height 8
checkbox input "true"
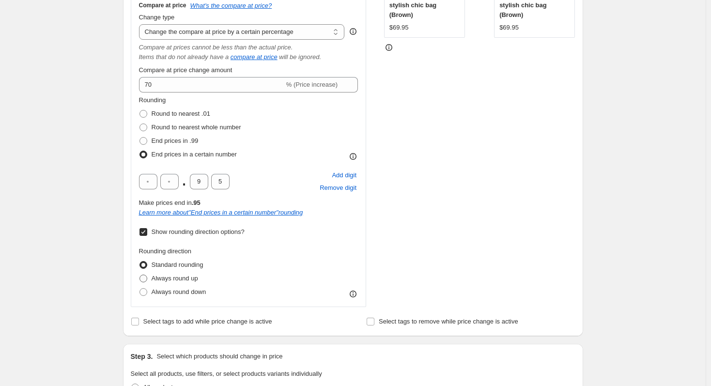
click at [190, 280] on span "Always round up" at bounding box center [175, 278] width 47 height 7
click at [140, 275] on input "Always round up" at bounding box center [140, 275] width 0 height 0
radio input "true"
click at [190, 275] on span "Always round up" at bounding box center [175, 278] width 47 height 7
click at [140, 275] on input "Always round up" at bounding box center [140, 275] width 0 height 0
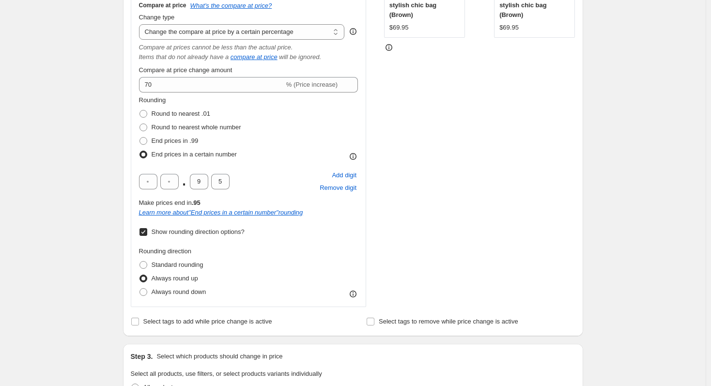
click at [189, 283] on span "Always round up" at bounding box center [175, 279] width 47 height 10
click at [140, 275] on input "Always round up" at bounding box center [140, 275] width 0 height 0
click at [189, 271] on label "Standard rounding" at bounding box center [171, 265] width 64 height 14
click at [140, 262] on input "Standard rounding" at bounding box center [140, 261] width 0 height 0
radio input "true"
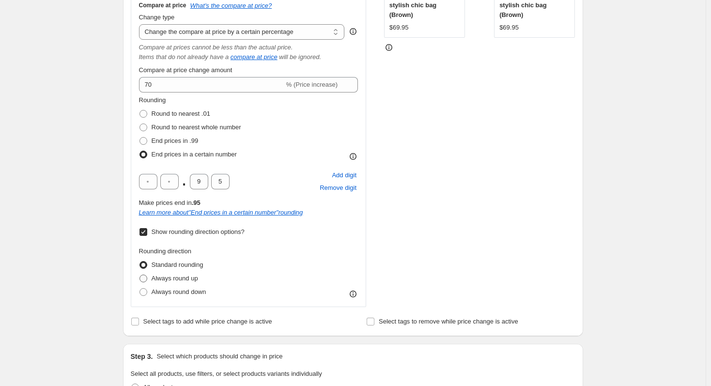
click at [188, 279] on span "Always round up" at bounding box center [175, 278] width 47 height 7
click at [140, 275] on input "Always round up" at bounding box center [140, 275] width 0 height 0
radio input "true"
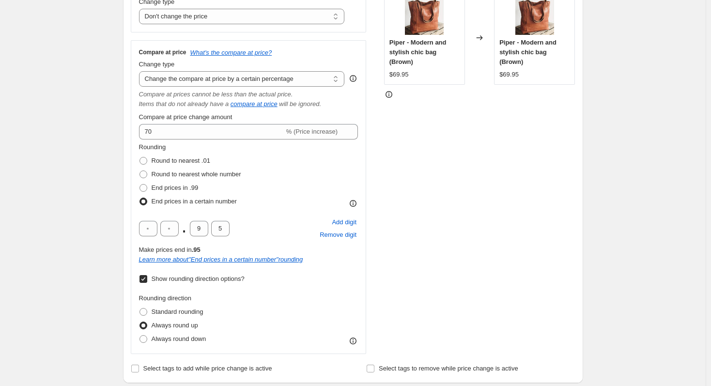
scroll to position [199, 0]
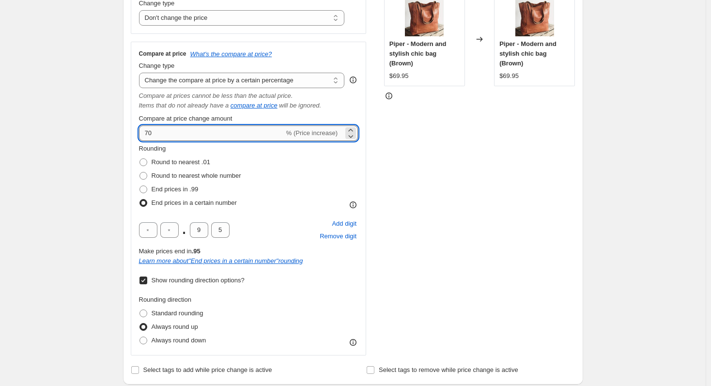
click at [212, 136] on input "70" at bounding box center [211, 134] width 145 height 16
type input "70"
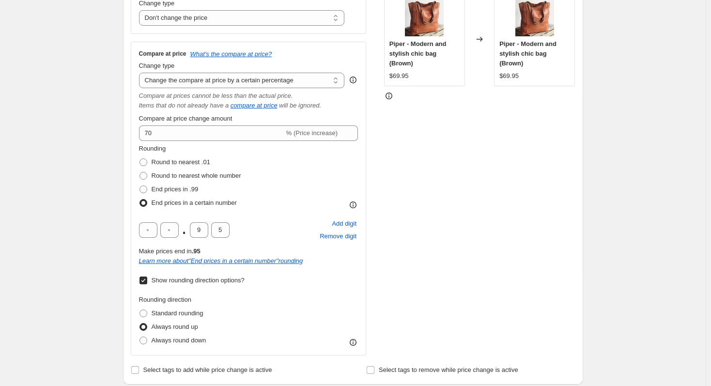
click at [131, 147] on div "Step 2. Select how the prices should change Use bulk price change rules Set pro…" at bounding box center [353, 145] width 460 height 479
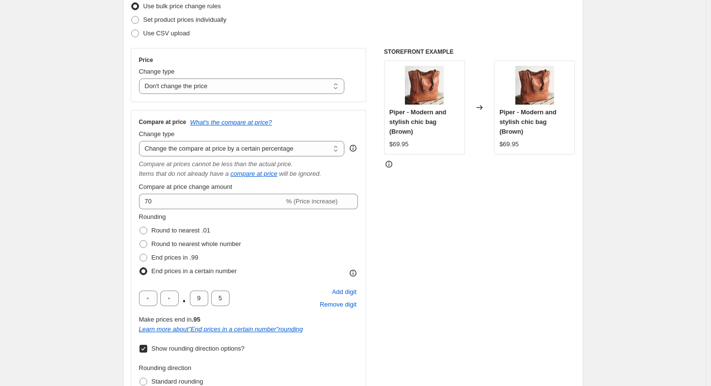
scroll to position [102, 0]
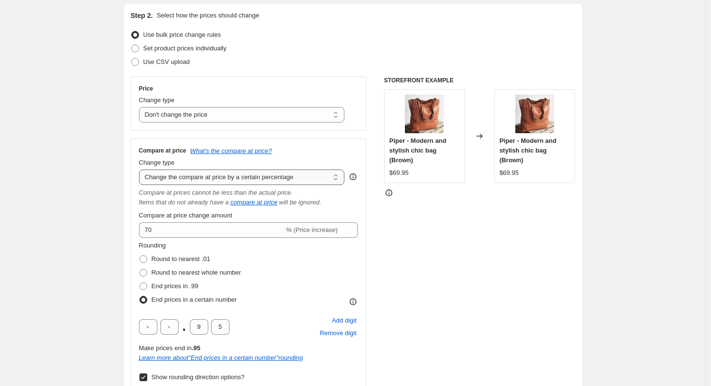
click at [184, 181] on select "Change the compare at price to the current price (sale) Change the compare at p…" at bounding box center [242, 178] width 206 height 16
select select "bp"
click at [141, 170] on select "Change the compare at price to the current price (sale) Change the compare at p…" at bounding box center [242, 178] width 206 height 16
type input "12.00"
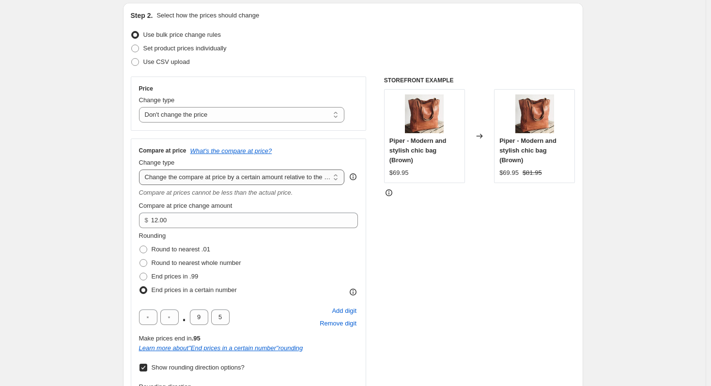
click at [201, 180] on select "Change the compare at price to the current price (sale) Change the compare at p…" at bounding box center [242, 178] width 206 height 16
click at [141, 170] on select "Change the compare at price to the current price (sale) Change the compare at p…" at bounding box center [242, 178] width 206 height 16
click at [219, 178] on select "Change the compare at price to the current price (sale) Change the compare at p…" at bounding box center [242, 178] width 206 height 16
select select "percentage"
click at [141, 170] on select "Change the compare at price to the current price (sale) Change the compare at p…" at bounding box center [242, 178] width 206 height 16
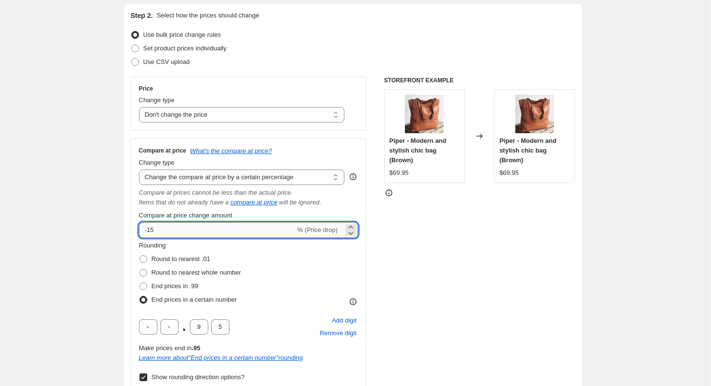
drag, startPoint x: 166, startPoint y: 234, endPoint x: 145, endPoint y: 234, distance: 21.3
click at [145, 234] on input "-15" at bounding box center [217, 230] width 157 height 16
click at [147, 229] on input "70" at bounding box center [211, 230] width 145 height 16
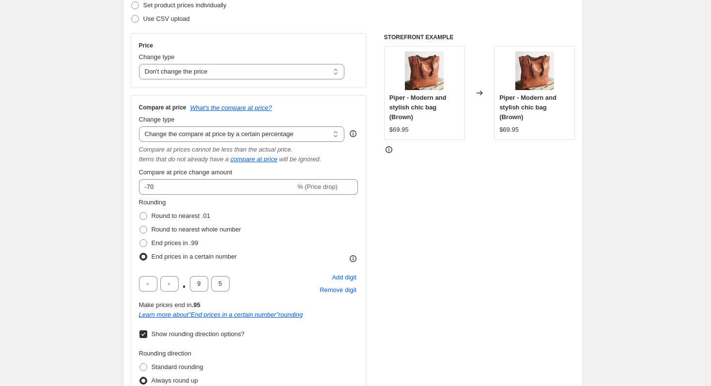
scroll to position [150, 0]
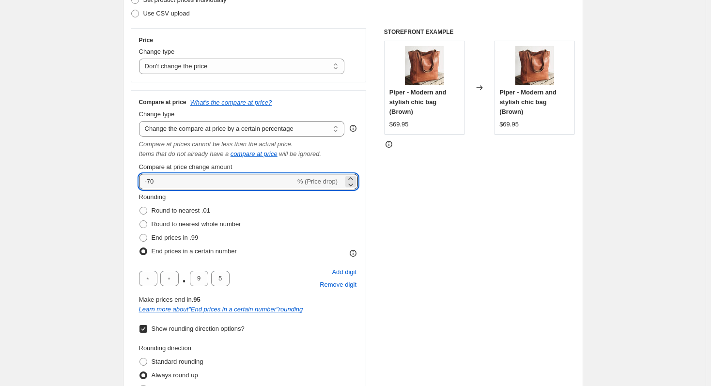
drag, startPoint x: 234, startPoint y: 183, endPoint x: 135, endPoint y: 189, distance: 99.5
click at [135, 189] on div "Compare at price What's the compare at price? Change type Change the compare at…" at bounding box center [249, 247] width 236 height 314
click at [391, 210] on div "STOREFRONT EXAMPLE Piper - Modern and stylish chic bag (Brown) $69.95 Changed t…" at bounding box center [479, 216] width 191 height 376
click at [356, 177] on icon at bounding box center [351, 179] width 10 height 10
click at [354, 189] on icon at bounding box center [351, 185] width 10 height 10
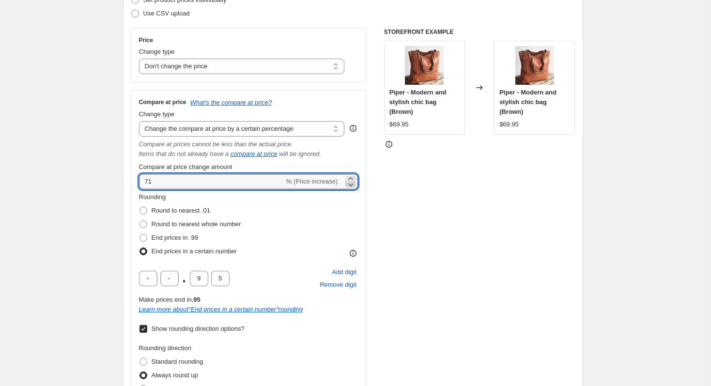
type input "70"
click at [387, 209] on div "STOREFRONT EXAMPLE Piper - Modern and stylish chic bag (Brown) $69.95 Changed t…" at bounding box center [479, 216] width 191 height 376
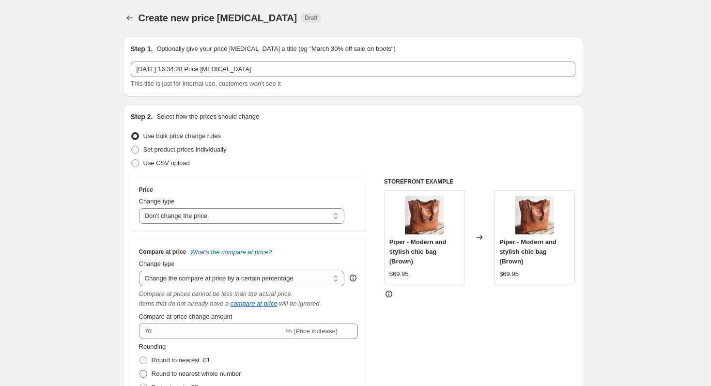
scroll to position [0, 0]
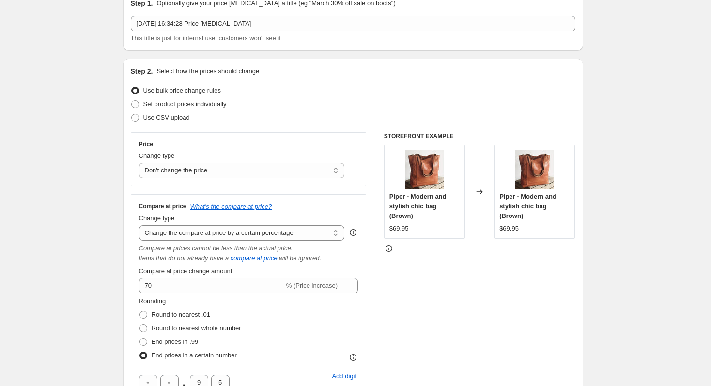
scroll to position [48, 0]
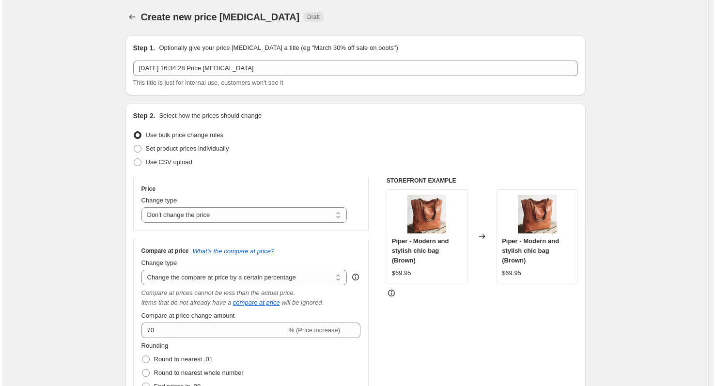
scroll to position [0, 0]
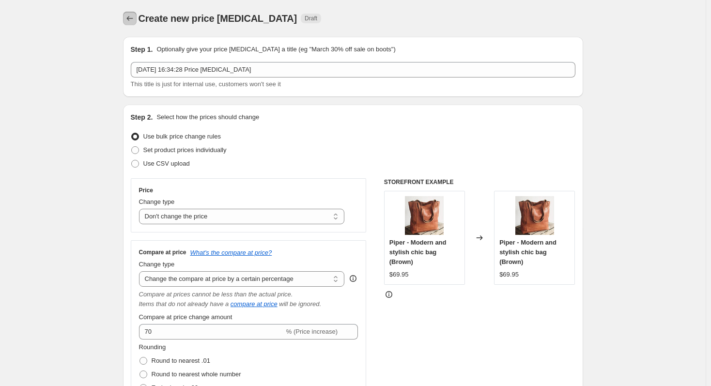
click at [134, 22] on icon "Price change jobs" at bounding box center [130, 19] width 10 height 10
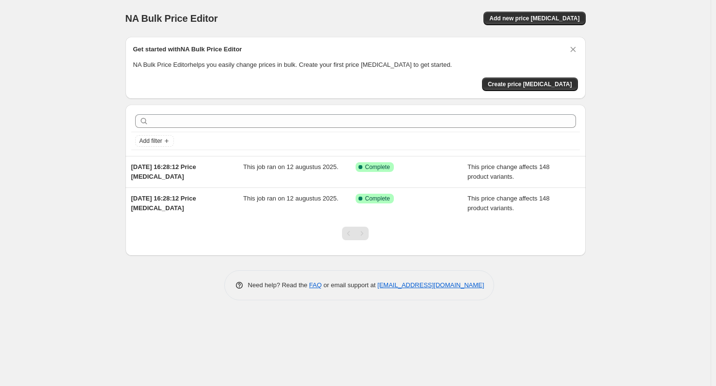
click at [328, 70] on div "Get started with NA Bulk Price Editor NA Bulk Price Editor helps you easily cha…" at bounding box center [355, 68] width 445 height 47
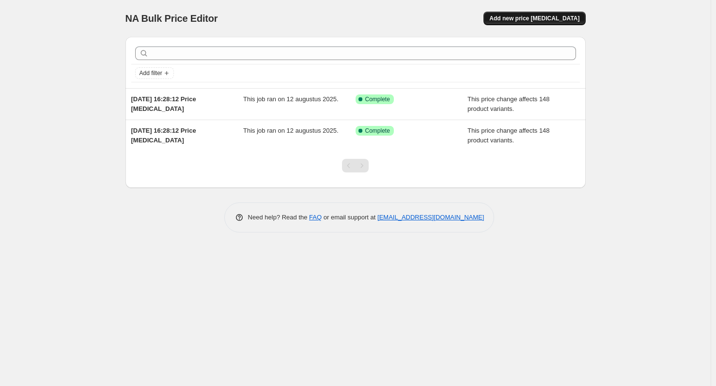
click at [551, 22] on button "Add new price [MEDICAL_DATA]" at bounding box center [535, 19] width 102 height 14
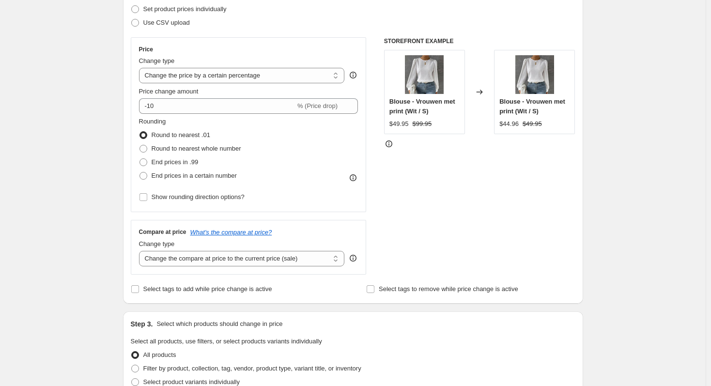
scroll to position [145, 0]
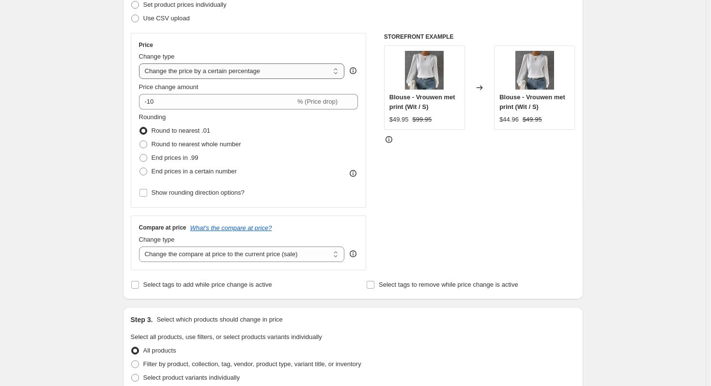
click at [208, 76] on select "Change the price to a certain amount Change the price by a certain amount Chang…" at bounding box center [242, 71] width 206 height 16
select select "no_change"
click at [141, 63] on select "Change the price to a certain amount Change the price by a certain amount Chang…" at bounding box center [242, 71] width 206 height 16
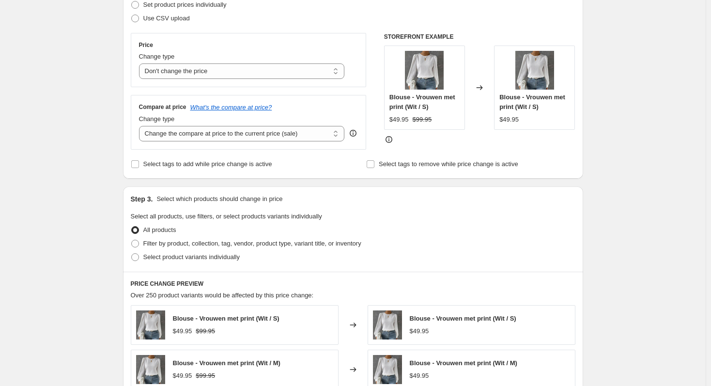
click at [75, 151] on div "Create new price [MEDICAL_DATA]. This page is ready Create new price [MEDICAL_D…" at bounding box center [353, 279] width 706 height 848
click at [199, 136] on select "Change the compare at price to the current price (sale) Change the compare at p…" at bounding box center [242, 134] width 206 height 16
select select "percentage"
click at [141, 126] on select "Change the compare at price to the current price (sale) Change the compare at p…" at bounding box center [242, 134] width 206 height 16
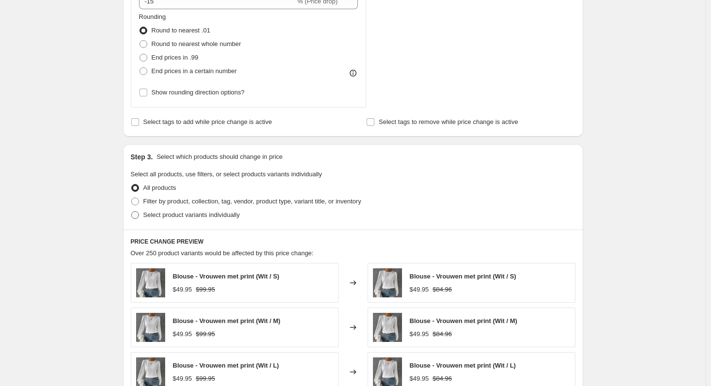
scroll to position [339, 0]
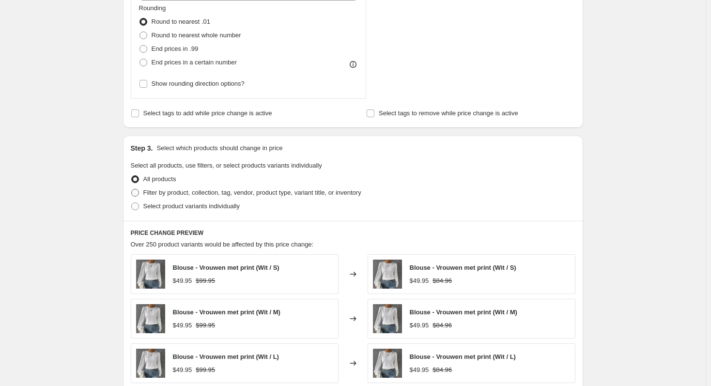
click at [184, 188] on label "Filter by product, collection, tag, vendor, product type, variant title, or inv…" at bounding box center [246, 193] width 231 height 14
click at [132, 189] on input "Filter by product, collection, tag, vendor, product type, variant title, or inv…" at bounding box center [131, 189] width 0 height 0
radio input "true"
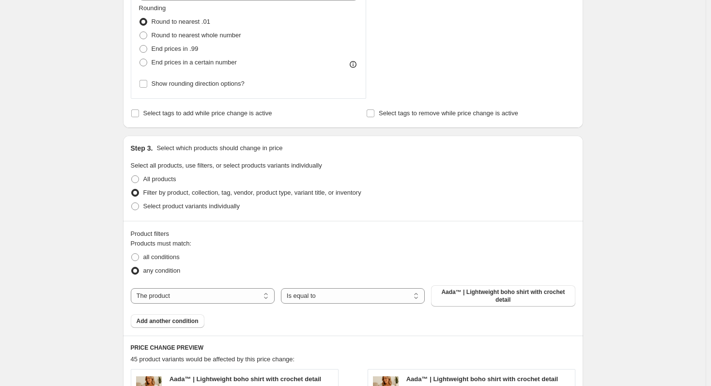
drag, startPoint x: 180, startPoint y: 294, endPoint x: 182, endPoint y: 307, distance: 13.3
click at [180, 294] on select "The product The product's collection The product's tag The product's vendor The…" at bounding box center [203, 296] width 144 height 16
select select "collection"
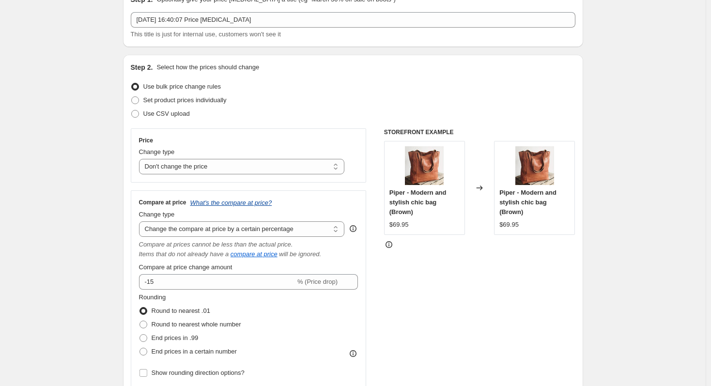
scroll to position [48, 0]
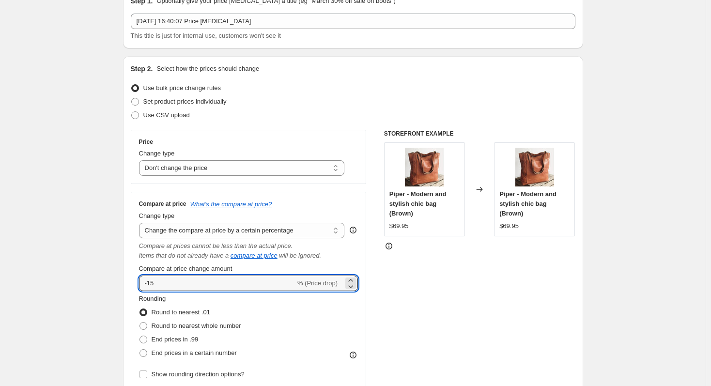
drag, startPoint x: 189, startPoint y: 286, endPoint x: 108, endPoint y: 285, distance: 80.5
type input "70"
drag, startPoint x: 36, startPoint y: 284, endPoint x: 44, endPoint y: 282, distance: 8.1
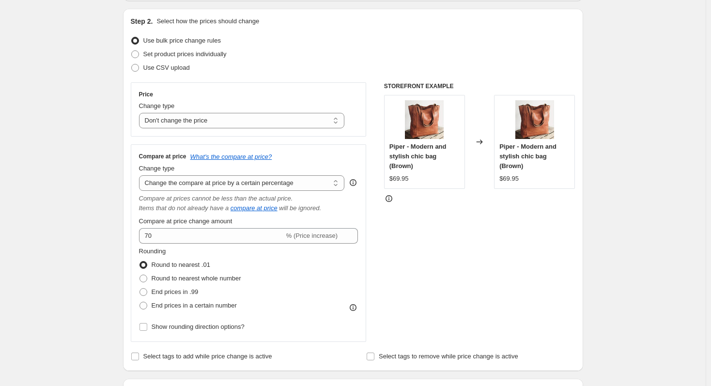
scroll to position [97, 0]
click at [194, 291] on span "End prices in .99" at bounding box center [175, 290] width 47 height 7
click at [140, 288] on input "End prices in .99" at bounding box center [140, 287] width 0 height 0
radio input "true"
click at [210, 277] on span "Round to nearest whole number" at bounding box center [197, 277] width 90 height 7
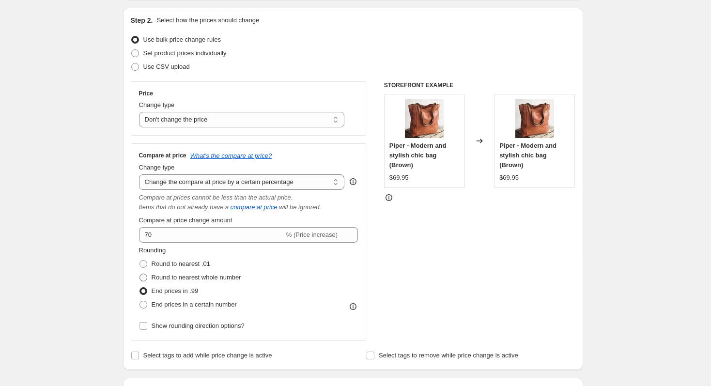
click at [140, 274] on input "Round to nearest whole number" at bounding box center [140, 274] width 0 height 0
radio input "true"
click at [196, 304] on span "End prices in a certain number" at bounding box center [194, 304] width 85 height 7
click at [140, 301] on input "End prices in a certain number" at bounding box center [140, 301] width 0 height 0
radio input "true"
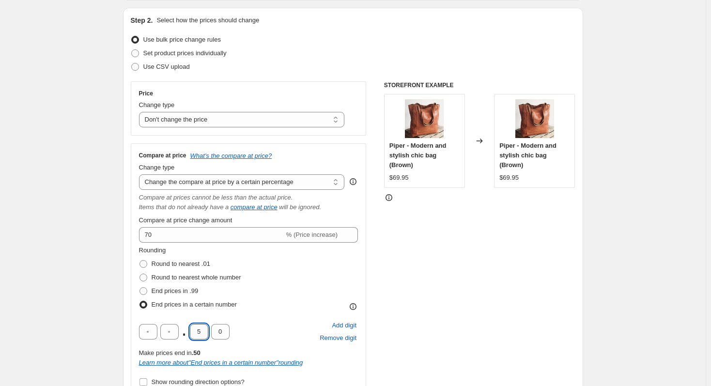
click at [202, 331] on input "5" at bounding box center [199, 332] width 18 height 16
type input "9"
click at [220, 331] on input "0" at bounding box center [220, 332] width 18 height 16
click at [425, 313] on div "STOREFRONT EXAMPLE Piper - Modern and stylish chic bag (Brown) $69.95 Changed t…" at bounding box center [479, 239] width 191 height 316
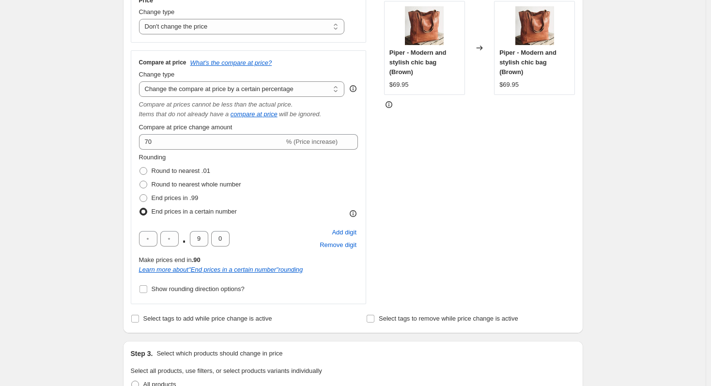
scroll to position [242, 0]
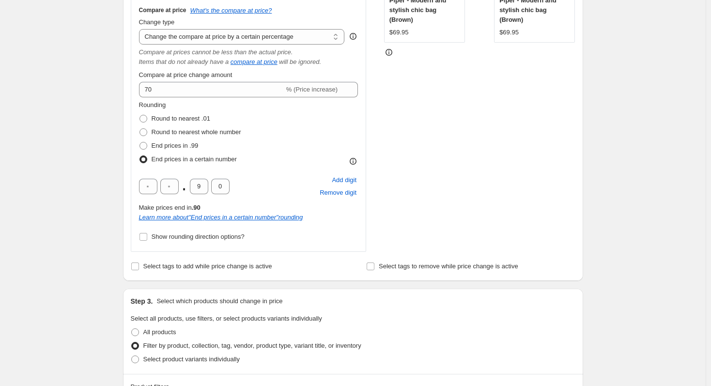
click at [391, 53] on icon at bounding box center [389, 52] width 10 height 10
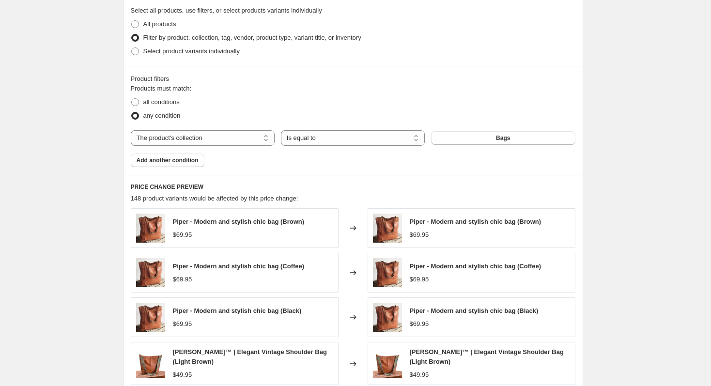
scroll to position [582, 0]
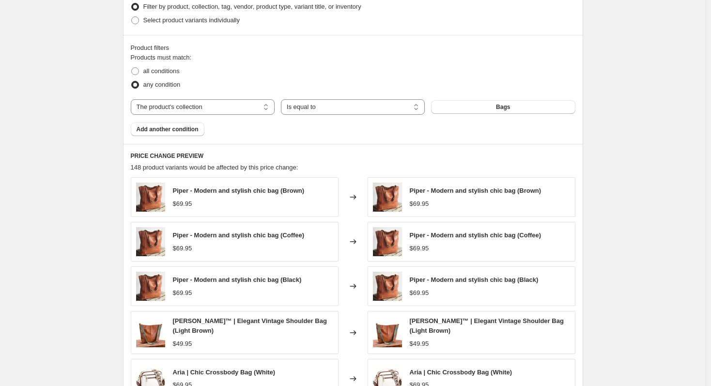
click at [259, 142] on div "Product filters Products must match: all conditions any condition The product T…" at bounding box center [353, 89] width 460 height 109
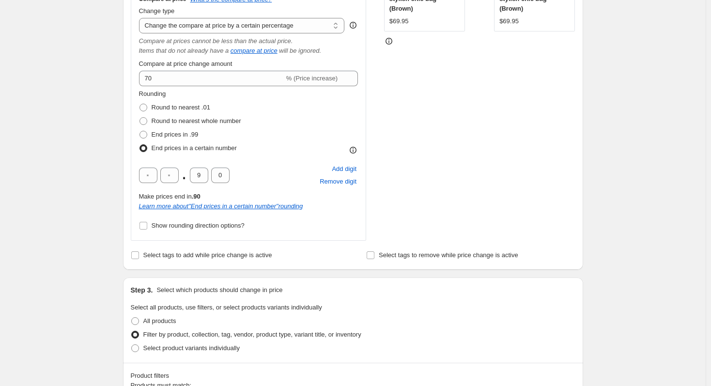
scroll to position [256, 0]
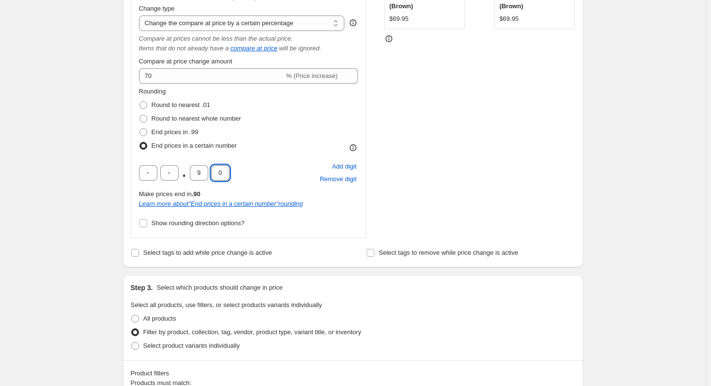
drag, startPoint x: 224, startPoint y: 177, endPoint x: 217, endPoint y: 177, distance: 7.3
click at [217, 177] on input "0" at bounding box center [220, 173] width 18 height 16
type input "5"
click at [100, 171] on div "Create new price [MEDICAL_DATA]. This page is ready Create new price [MEDICAL_D…" at bounding box center [353, 324] width 706 height 1160
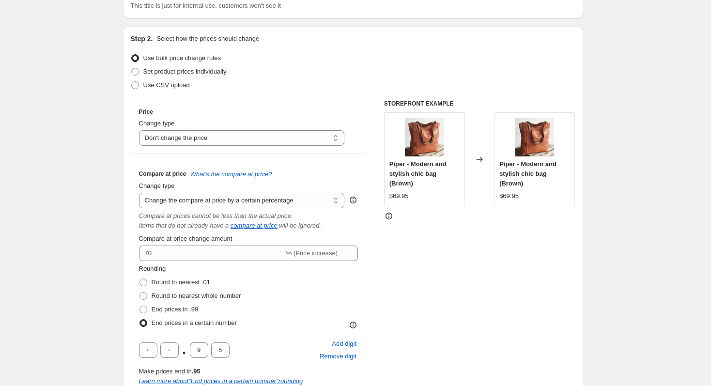
scroll to position [59, 0]
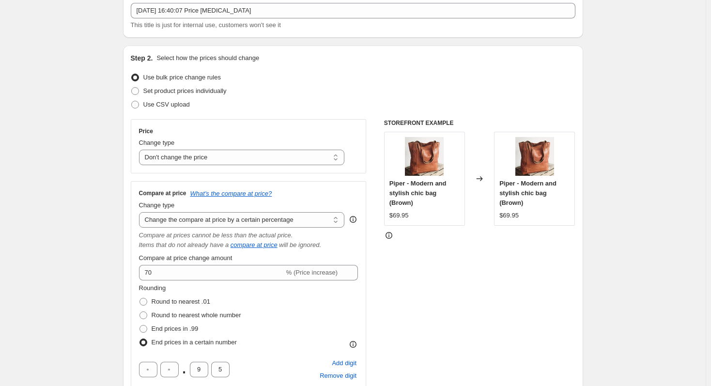
click at [150, 194] on h3 "Compare at price" at bounding box center [162, 193] width 47 height 8
click at [151, 194] on h3 "Compare at price" at bounding box center [162, 193] width 47 height 8
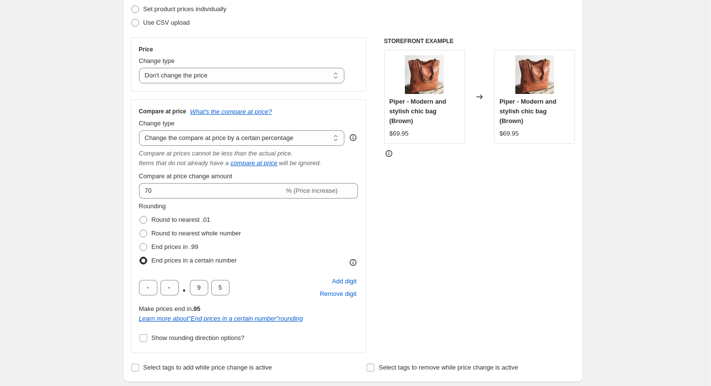
scroll to position [145, 0]
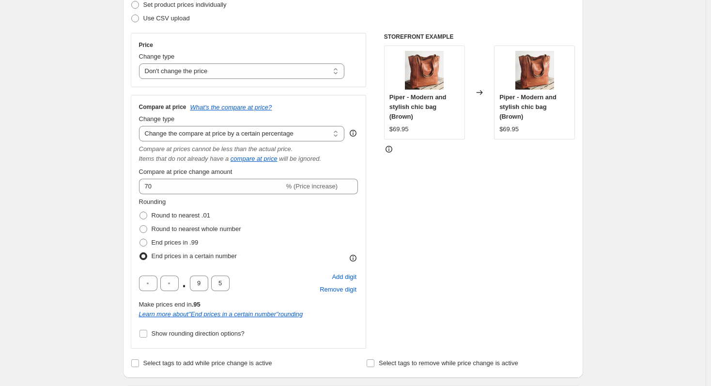
click at [427, 204] on div "STOREFRONT EXAMPLE Piper - Modern and stylish chic bag (Brown) $69.95 Changed t…" at bounding box center [479, 191] width 191 height 316
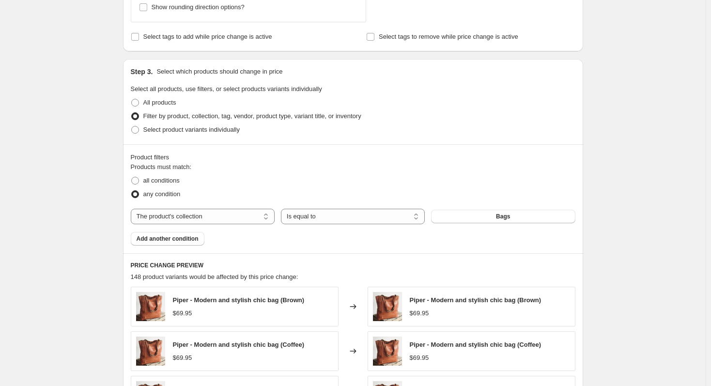
scroll to position [462, 0]
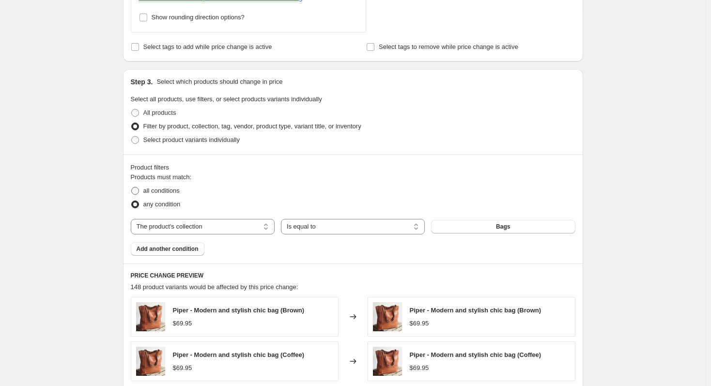
click at [180, 192] on span "all conditions" at bounding box center [161, 190] width 36 height 7
click at [132, 188] on input "all conditions" at bounding box center [131, 187] width 0 height 0
radio input "true"
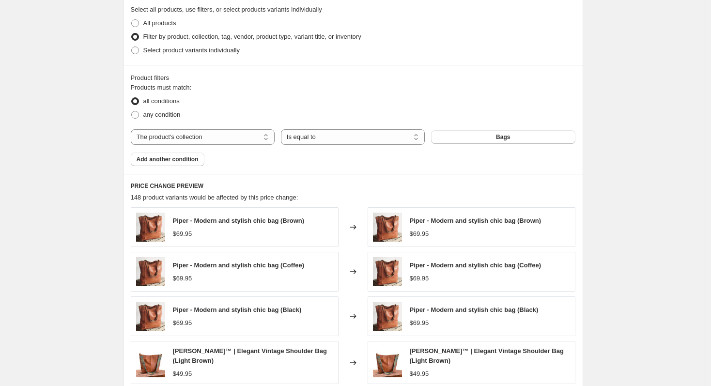
scroll to position [559, 0]
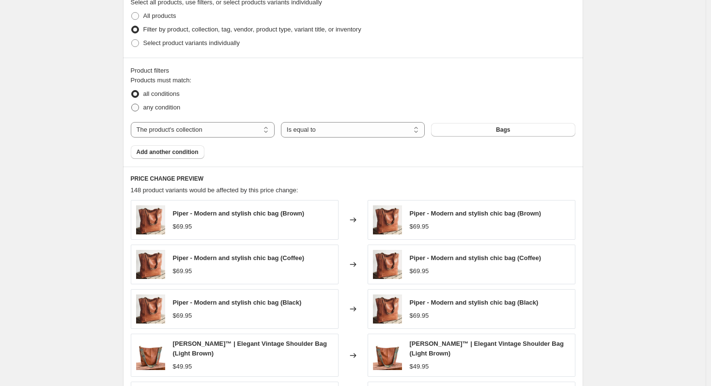
click at [174, 110] on span "any condition" at bounding box center [161, 107] width 37 height 7
click at [132, 104] on input "any condition" at bounding box center [131, 104] width 0 height 0
radio input "true"
click at [150, 95] on span "all conditions" at bounding box center [161, 93] width 36 height 7
click at [132, 91] on input "all conditions" at bounding box center [131, 90] width 0 height 0
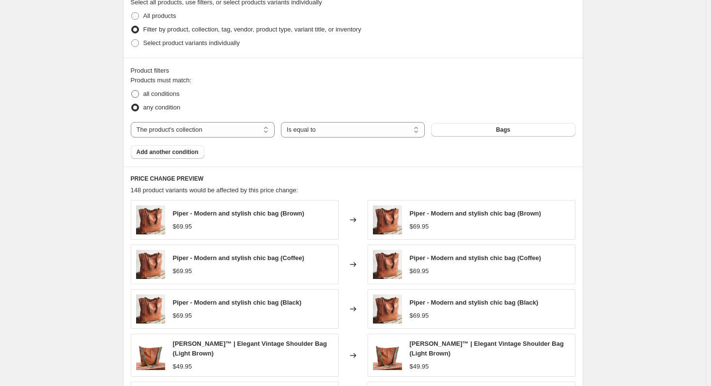
radio input "true"
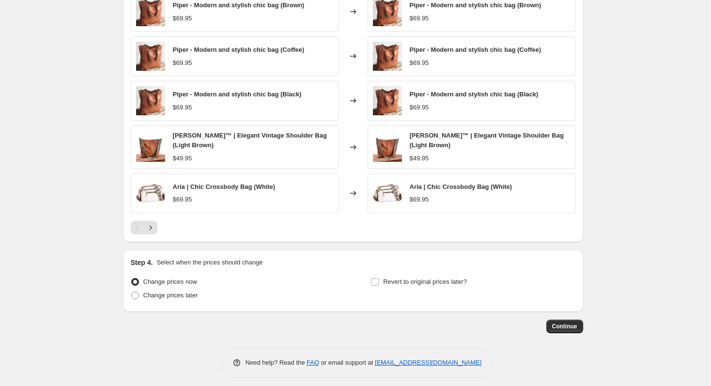
scroll to position [763, 0]
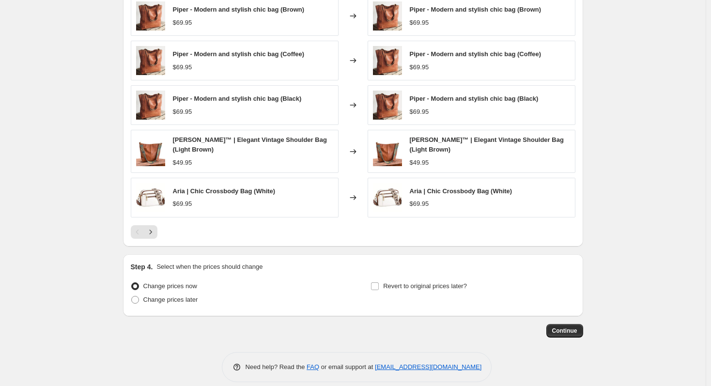
drag, startPoint x: 125, startPoint y: 199, endPoint x: 240, endPoint y: 241, distance: 123.4
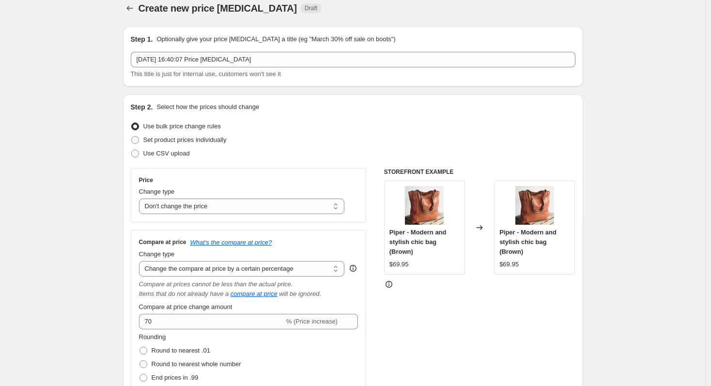
scroll to position [0, 0]
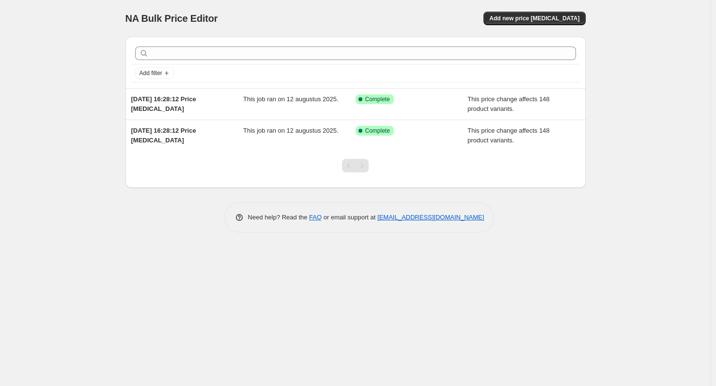
click at [83, 207] on div "NA Bulk Price Editor. This page is ready NA Bulk Price Editor Add new price [ME…" at bounding box center [355, 193] width 711 height 386
click at [558, 20] on span "Add new price [MEDICAL_DATA]" at bounding box center [534, 19] width 90 height 8
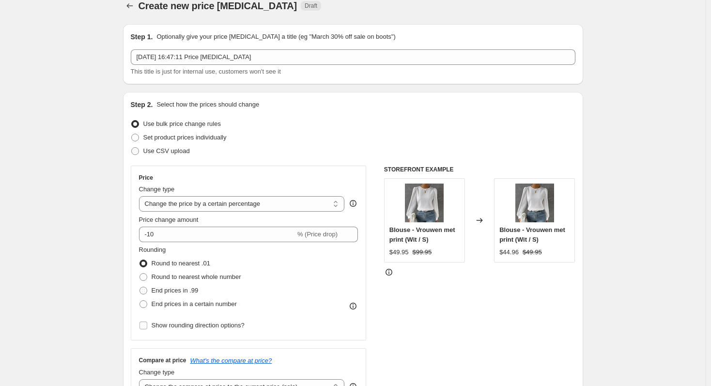
scroll to position [48, 0]
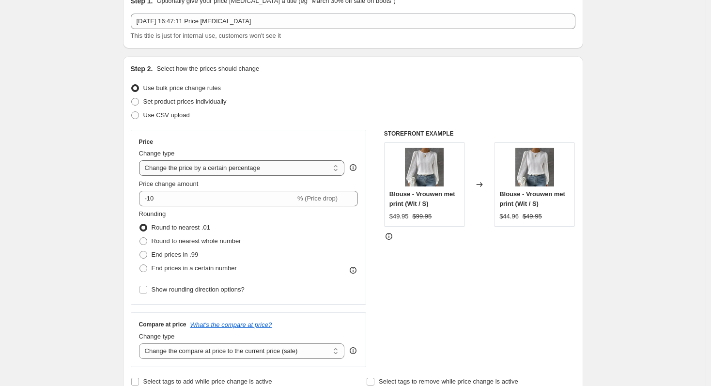
click at [220, 173] on select "Change the price to a certain amount Change the price by a certain amount Chang…" at bounding box center [242, 168] width 206 height 16
select select "no_change"
click at [141, 160] on select "Change the price to a certain amount Change the price by a certain amount Chang…" at bounding box center [242, 168] width 206 height 16
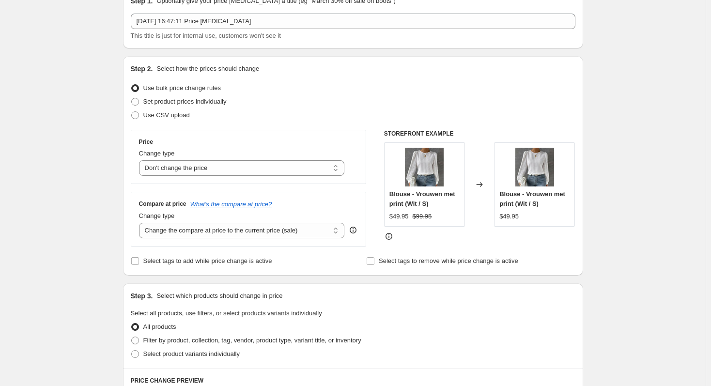
click at [115, 203] on div "Create new price [MEDICAL_DATA]. This page is ready Create new price [MEDICAL_D…" at bounding box center [353, 376] width 484 height 848
click at [214, 233] on select "Change the compare at price to the current price (sale) Change the compare at p…" at bounding box center [242, 231] width 206 height 16
select select "percentage"
click at [141, 223] on select "Change the compare at price to the current price (sale) Change the compare at p…" at bounding box center [242, 231] width 206 height 16
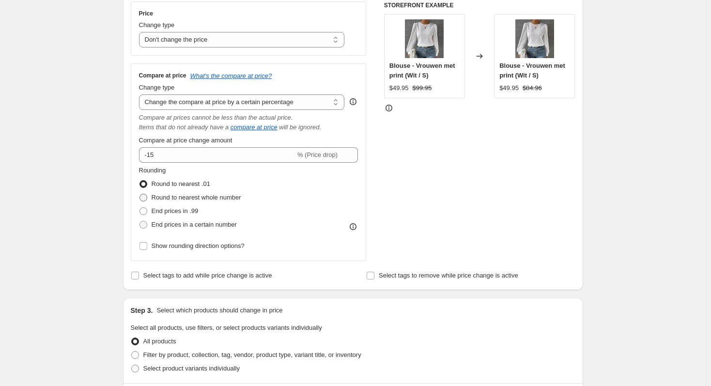
scroll to position [194, 0]
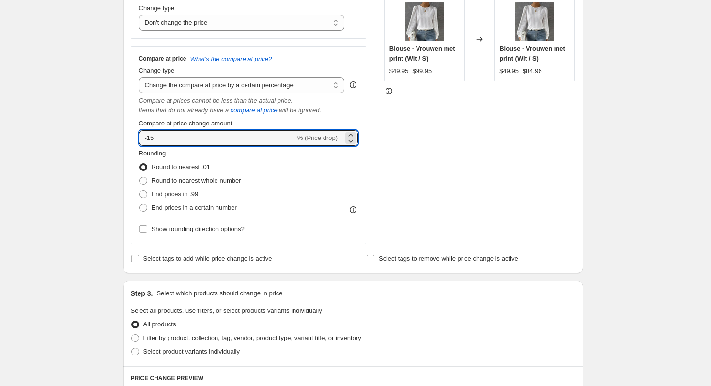
drag, startPoint x: 166, startPoint y: 140, endPoint x: 139, endPoint y: 142, distance: 26.8
click at [139, 142] on div "Compare at price What's the compare at price? Change type Change the compare at…" at bounding box center [249, 146] width 236 height 198
type input "70"
click at [118, 141] on div "Step 1. Optionally give your price change job a title (eg "March 30% off sale o…" at bounding box center [349, 286] width 468 height 903
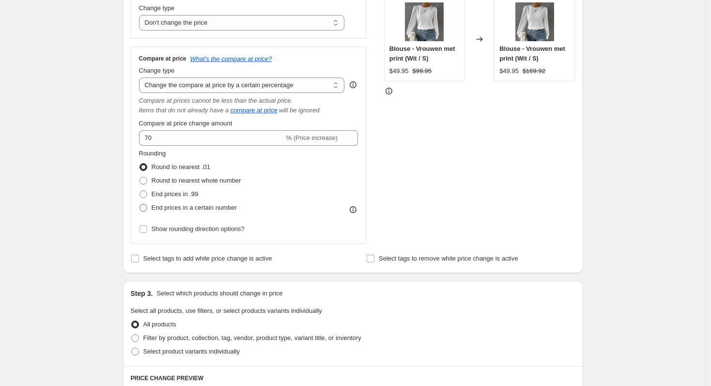
click at [192, 210] on span "End prices in a certain number" at bounding box center [194, 207] width 85 height 7
click at [140, 205] on input "End prices in a certain number" at bounding box center [140, 204] width 0 height 0
radio input "true"
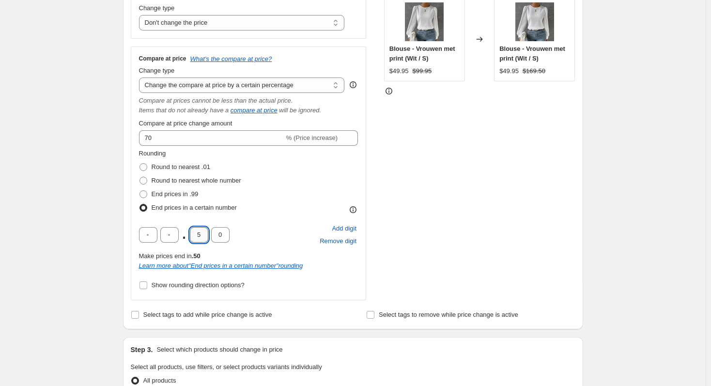
drag, startPoint x: 203, startPoint y: 238, endPoint x: 197, endPoint y: 240, distance: 6.1
click at [197, 240] on input "5" at bounding box center [199, 235] width 18 height 16
type input "9"
drag, startPoint x: 223, startPoint y: 236, endPoint x: 214, endPoint y: 239, distance: 10.3
click at [214, 239] on input "0" at bounding box center [220, 235] width 18 height 16
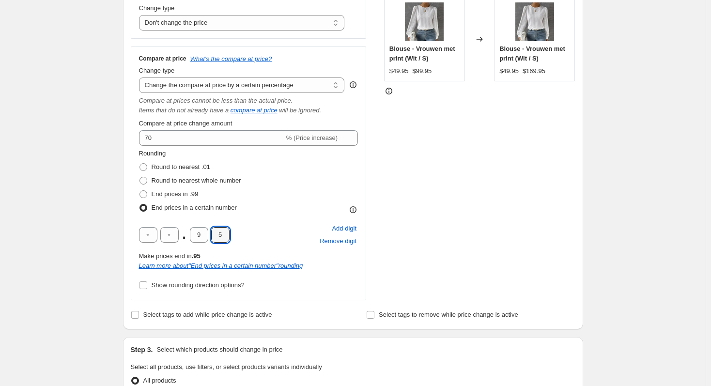
type input "5"
drag, startPoint x: 550, startPoint y: 247, endPoint x: 457, endPoint y: 244, distance: 93.1
click at [550, 246] on div "STOREFRONT EXAMPLE Blouse - Vrouwen met print (Wit / S) $49.95 $99.95 Changed t…" at bounding box center [479, 142] width 191 height 316
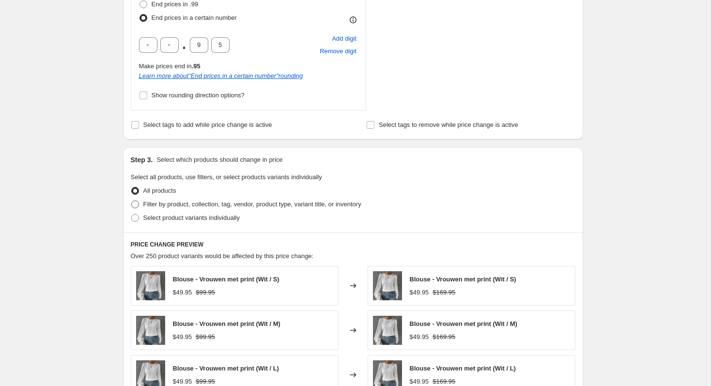
scroll to position [388, 0]
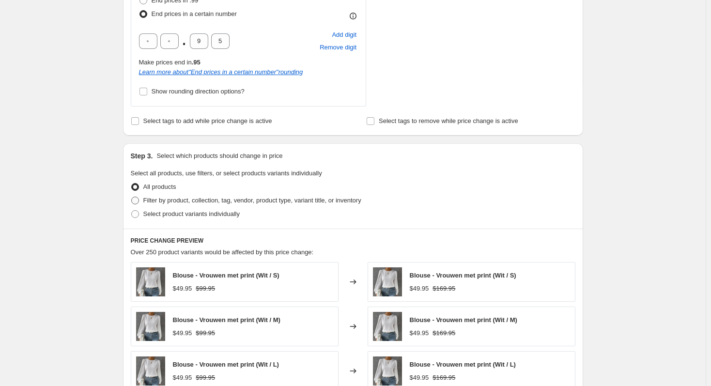
click at [189, 201] on span "Filter by product, collection, tag, vendor, product type, variant title, or inv…" at bounding box center [252, 200] width 218 height 7
click at [132, 197] on input "Filter by product, collection, tag, vendor, product type, variant title, or inv…" at bounding box center [131, 197] width 0 height 0
radio input "true"
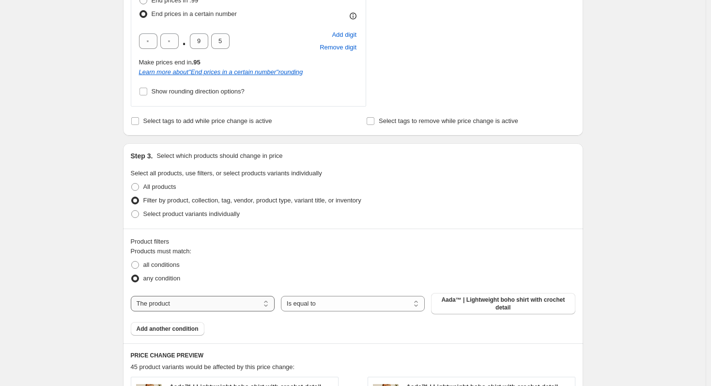
click at [207, 304] on select "The product The product's collection The product's tag The product's vendor The…" at bounding box center [203, 304] width 144 height 16
select select "collection"
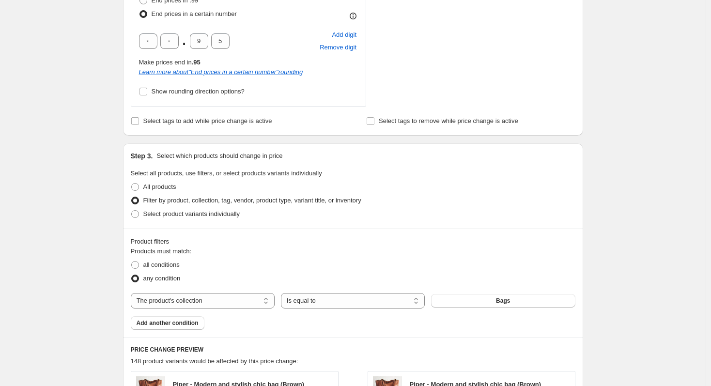
scroll to position [97, 0]
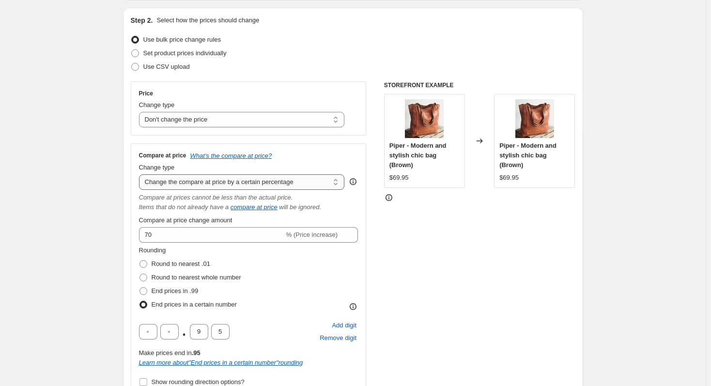
click at [208, 179] on select "Change the compare at price to the current price (sale) Change the compare at p…" at bounding box center [242, 182] width 206 height 16
select select "pp"
click at [141, 174] on select "Change the compare at price to the current price (sale) Change the compare at p…" at bounding box center [242, 182] width 206 height 16
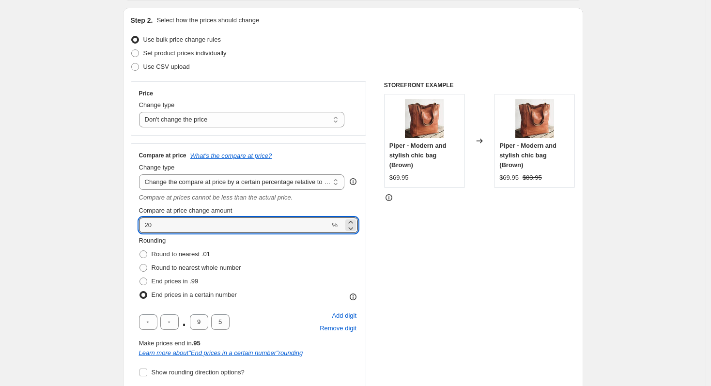
drag, startPoint x: 152, startPoint y: 227, endPoint x: 132, endPoint y: 224, distance: 20.6
click at [132, 224] on div "Step 2. Select how the prices should change Use bulk price change rules Set pro…" at bounding box center [353, 212] width 460 height 409
type input "70"
click at [502, 238] on div "STOREFRONT EXAMPLE Piper - Modern and stylish chic bag (Brown) $69.95 Changed t…" at bounding box center [479, 234] width 191 height 306
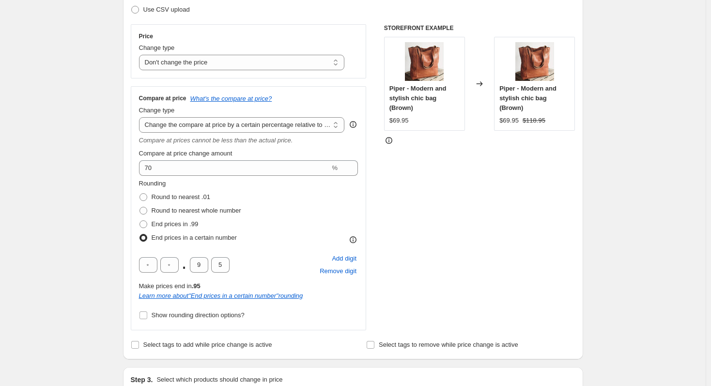
scroll to position [157, 0]
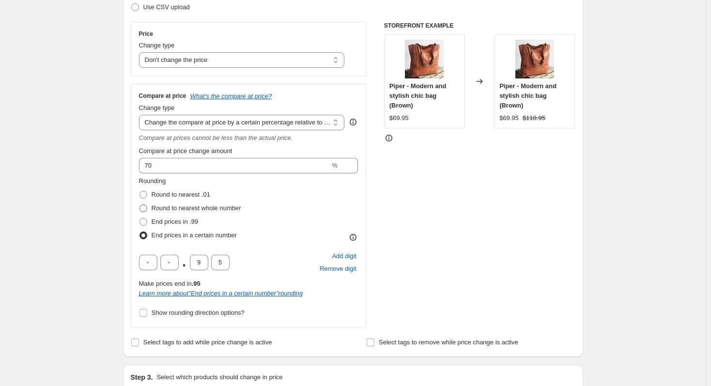
click at [203, 208] on span "Round to nearest whole number" at bounding box center [197, 208] width 90 height 7
click at [140, 205] on input "Round to nearest whole number" at bounding box center [140, 205] width 0 height 0
radio input "true"
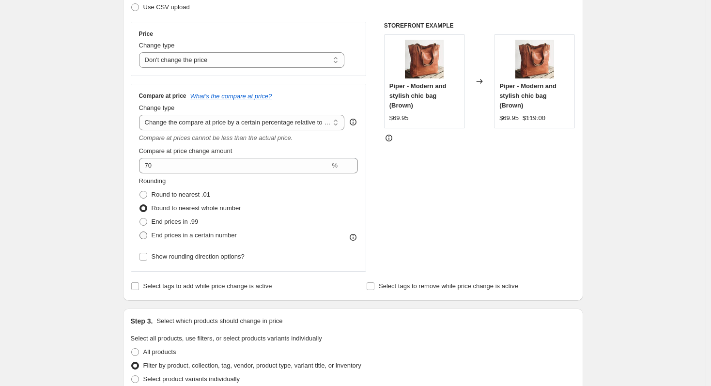
click at [190, 236] on span "End prices in a certain number" at bounding box center [194, 235] width 85 height 7
click at [140, 232] on input "End prices in a certain number" at bounding box center [140, 232] width 0 height 0
radio input "true"
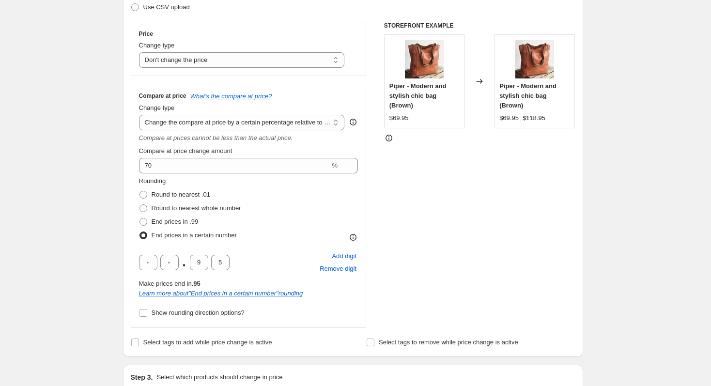
click at [491, 222] on div "STOREFRONT EXAMPLE Piper - Modern and stylish chic bag (Brown) $69.95 Changed t…" at bounding box center [479, 175] width 191 height 306
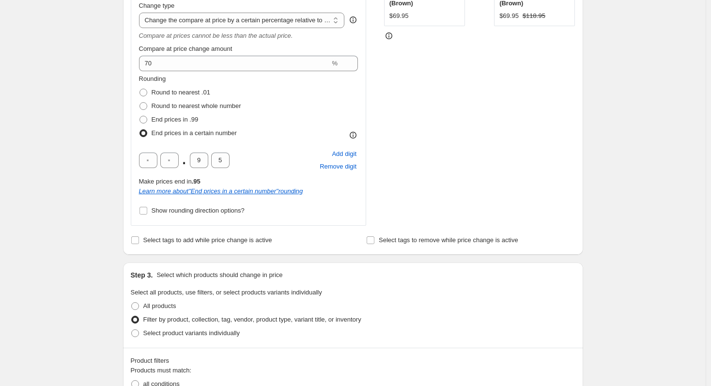
scroll to position [447, 0]
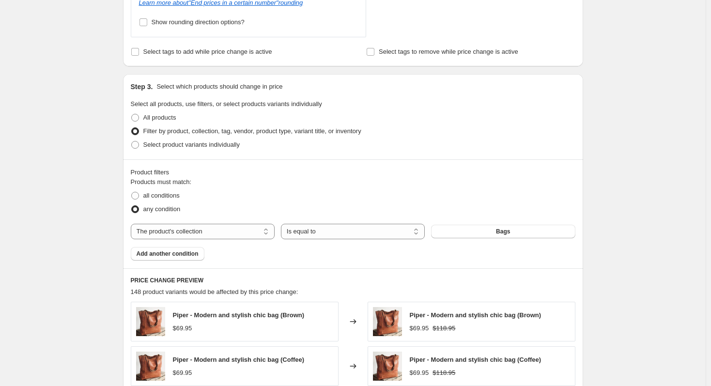
click at [104, 169] on div "Create new price change job. This page is ready Create new price change job Dra…" at bounding box center [353, 128] width 706 height 1150
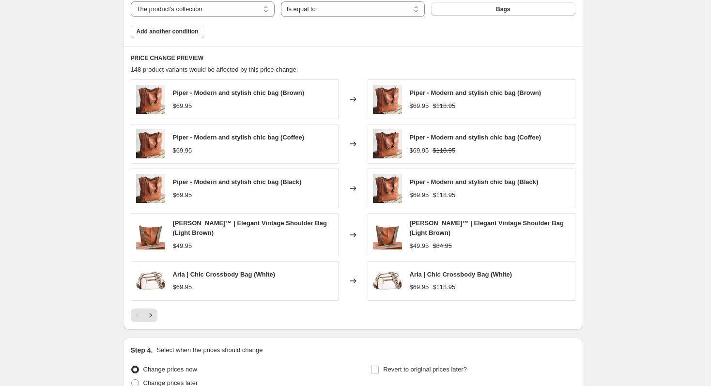
scroll to position [690, 0]
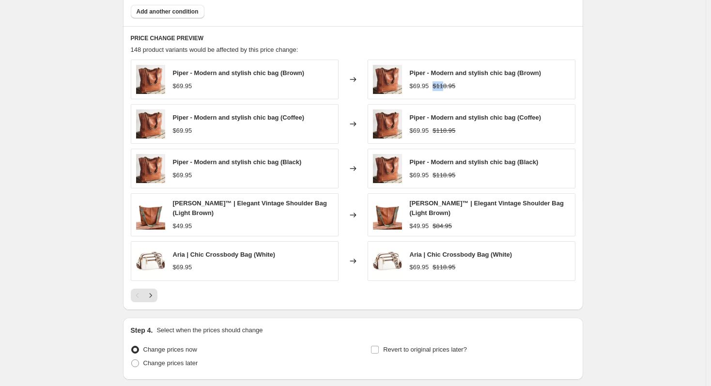
drag, startPoint x: 431, startPoint y: 88, endPoint x: 445, endPoint y: 88, distance: 13.6
click at [445, 88] on div "$69.95 $118.95" at bounding box center [476, 86] width 132 height 10
click at [445, 88] on strike "$118.95" at bounding box center [444, 86] width 23 height 10
drag, startPoint x: 457, startPoint y: 87, endPoint x: 413, endPoint y: 88, distance: 44.6
click at [413, 88] on div "$69.95 $118.95" at bounding box center [476, 86] width 132 height 10
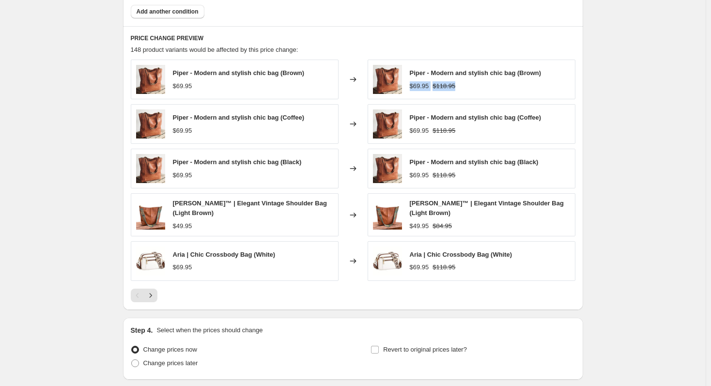
click at [413, 88] on div "$69.95" at bounding box center [419, 86] width 19 height 10
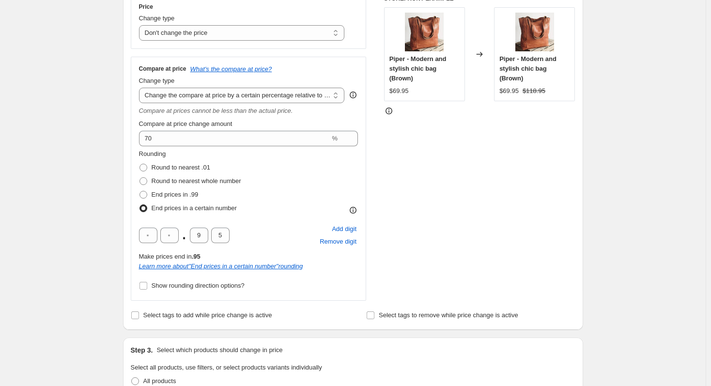
scroll to position [182, 0]
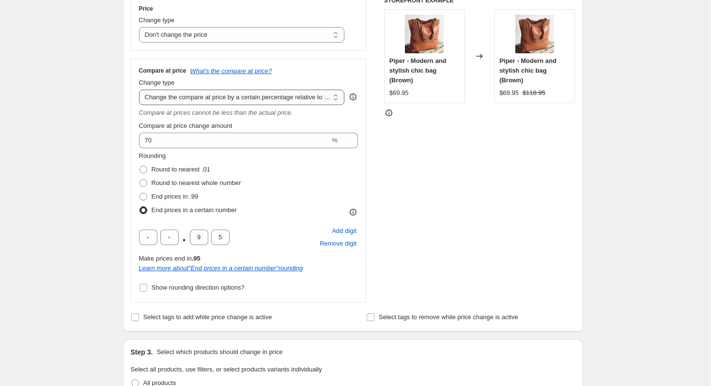
click at [299, 98] on select "Change the compare at price to the current price (sale) Change the compare at p…" at bounding box center [242, 98] width 206 height 16
click at [141, 90] on select "Change the compare at price to the current price (sale) Change the compare at p…" at bounding box center [242, 98] width 206 height 16
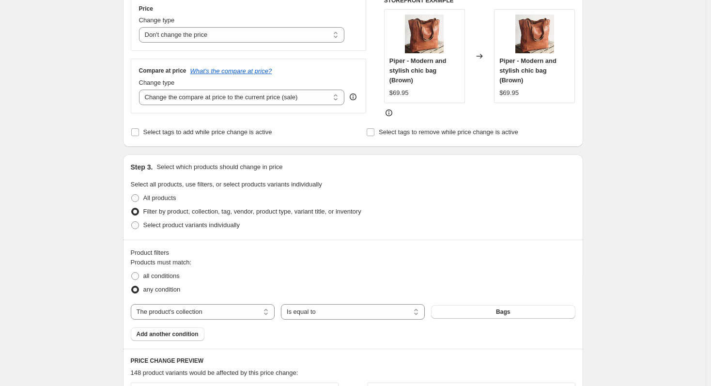
click at [322, 115] on div "Price Change type Change the price to a certain amount Change the price by a ce…" at bounding box center [249, 57] width 236 height 121
click at [296, 103] on select "Change the compare at price to the current price (sale) Change the compare at p…" at bounding box center [242, 98] width 206 height 16
click at [141, 90] on select "Change the compare at price to the current price (sale) Change the compare at p…" at bounding box center [242, 98] width 206 height 16
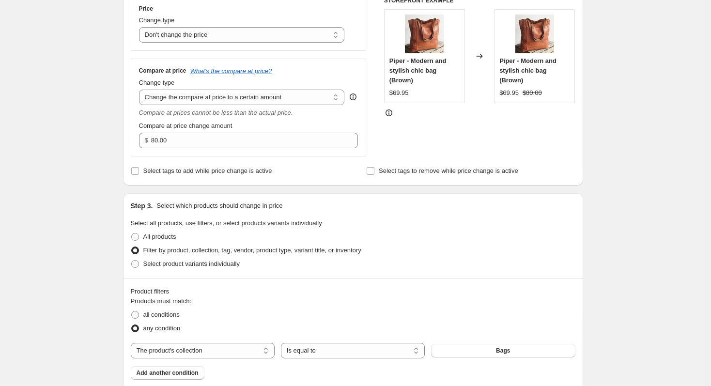
click at [277, 116] on icon "Compare at prices cannot be less than the actual price." at bounding box center [216, 112] width 154 height 7
click at [284, 121] on div "Compare at price change amount" at bounding box center [249, 126] width 220 height 10
click at [275, 99] on select "Change the compare at price to the current price (sale) Change the compare at p…" at bounding box center [242, 98] width 206 height 16
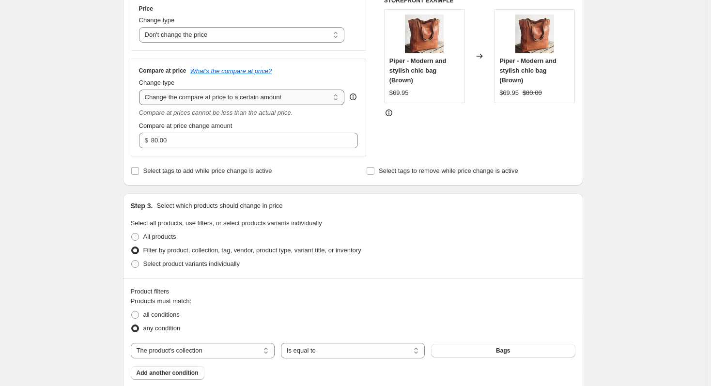
select select "percentage"
click at [141, 90] on select "Change the compare at price to the current price (sale) Change the compare at p…" at bounding box center [242, 98] width 206 height 16
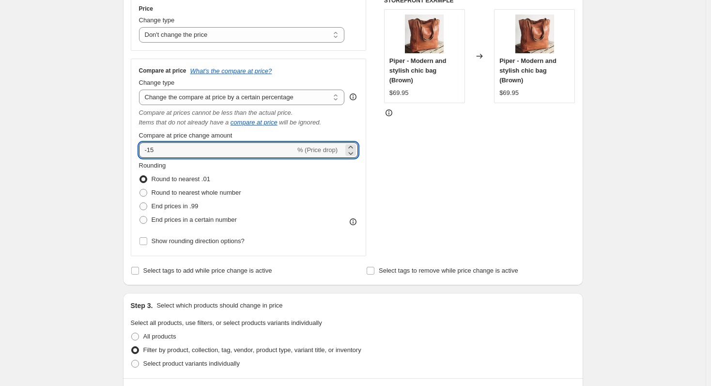
drag, startPoint x: 244, startPoint y: 150, endPoint x: 27, endPoint y: 153, distance: 217.1
click at [27, 152] on div "Create new price change job. This page is ready Create new price change job Dra…" at bounding box center [353, 369] width 706 height 1103
type input "70"
click at [455, 160] on div "STOREFRONT EXAMPLE Piper - Modern and stylish chic bag (Brown) $69.95 Changed t…" at bounding box center [479, 127] width 191 height 260
click at [215, 150] on input "70" at bounding box center [211, 150] width 145 height 16
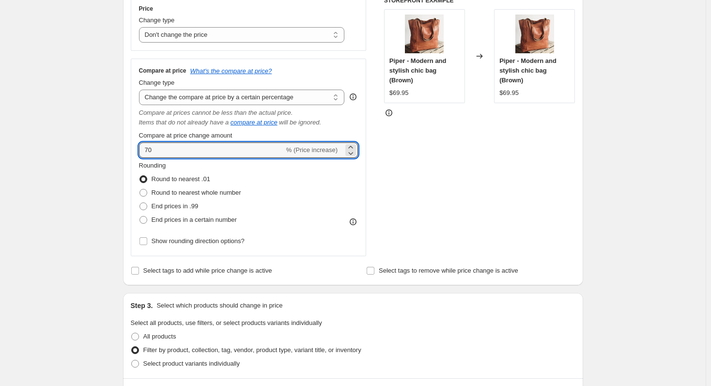
click at [307, 111] on div "Compare at prices cannot be less than the actual price." at bounding box center [249, 113] width 220 height 10
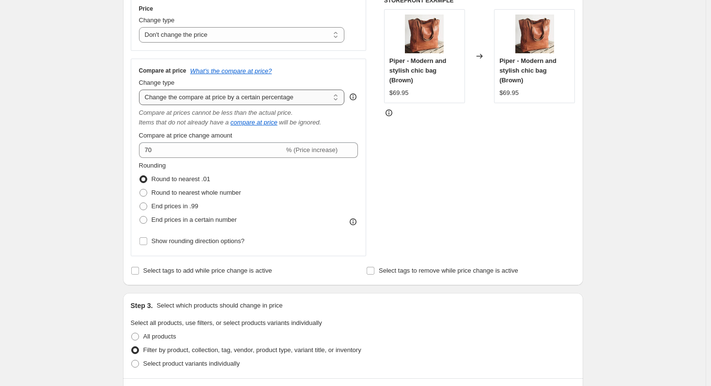
click at [309, 104] on select "Change the compare at price to the current price (sale) Change the compare at p…" at bounding box center [242, 98] width 206 height 16
select select "bp"
click at [141, 90] on select "Change the compare at price to the current price (sale) Change the compare at p…" at bounding box center [242, 98] width 206 height 16
type input "12.00"
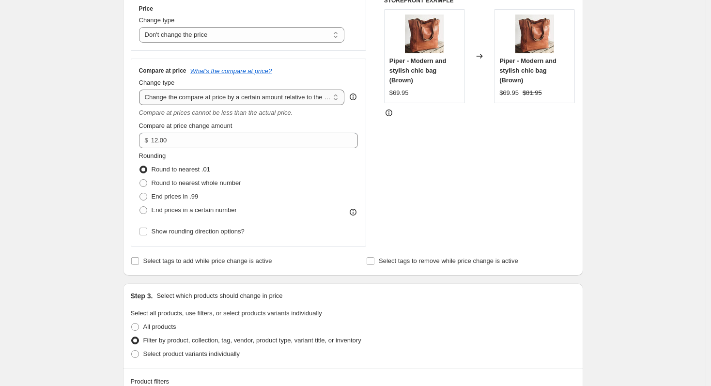
click at [240, 100] on select "Change the compare at price to the current price (sale) Change the compare at p…" at bounding box center [242, 98] width 206 height 16
select select "pp"
click at [141, 90] on select "Change the compare at price to the current price (sale) Change the compare at p…" at bounding box center [242, 98] width 206 height 16
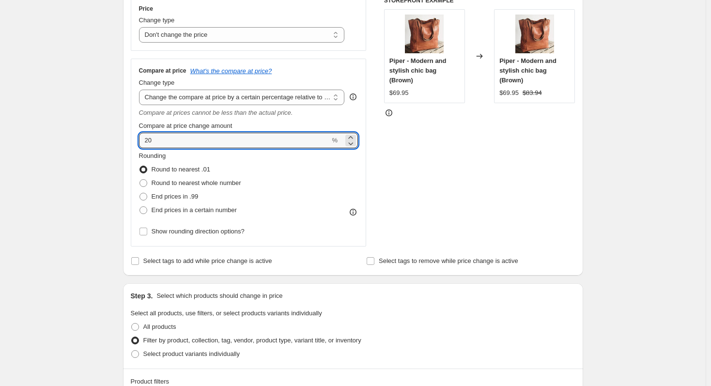
drag, startPoint x: 120, startPoint y: 145, endPoint x: 105, endPoint y: 145, distance: 14.5
click at [105, 145] on div "Create new price change job. This page is ready Create new price change job Dra…" at bounding box center [353, 365] width 706 height 1094
click at [458, 163] on div "STOREFRONT EXAMPLE Piper - Modern and stylish chic bag (Brown) $69.95 Changed t…" at bounding box center [479, 122] width 191 height 250
drag, startPoint x: 165, startPoint y: 144, endPoint x: 127, endPoint y: 144, distance: 37.8
click at [127, 144] on div "Step 2. Select how the prices should change Use bulk price change rules Set pro…" at bounding box center [353, 99] width 460 height 353
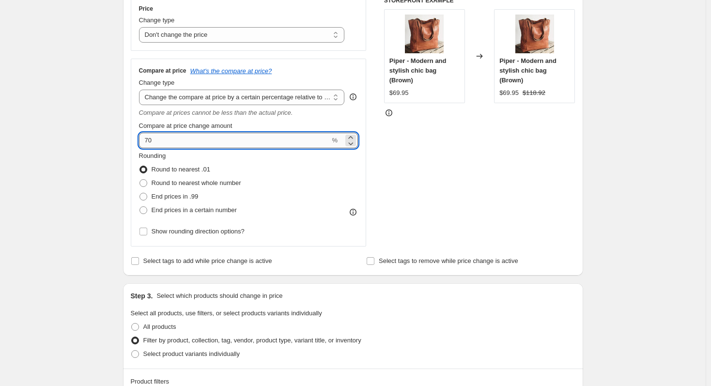
click at [146, 143] on input "70" at bounding box center [234, 141] width 191 height 16
click at [416, 173] on div "STOREFRONT EXAMPLE Piper - Modern and stylish chic bag (Brown) $69.95 Changed t…" at bounding box center [479, 122] width 191 height 250
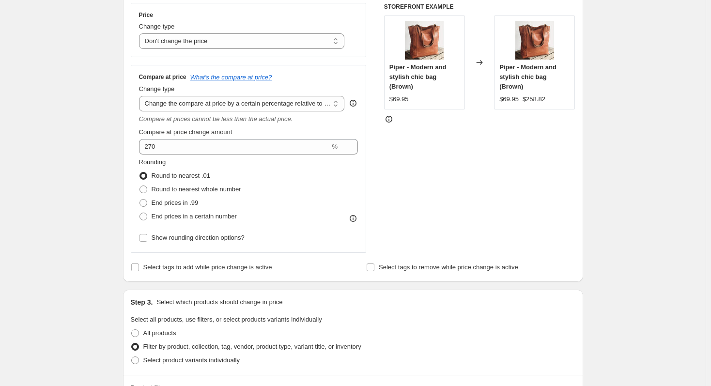
scroll to position [166, 0]
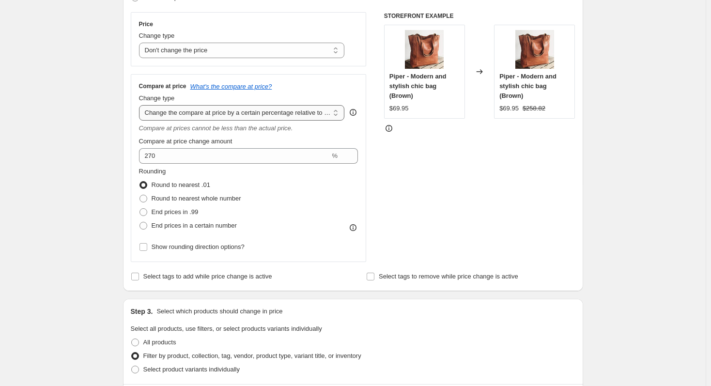
click at [280, 116] on select "Change the compare at price to the current price (sale) Change the compare at p…" at bounding box center [242, 113] width 206 height 16
click at [80, 126] on div "Create new price change job. This page is ready Create new price change job Dra…" at bounding box center [353, 381] width 706 height 1094
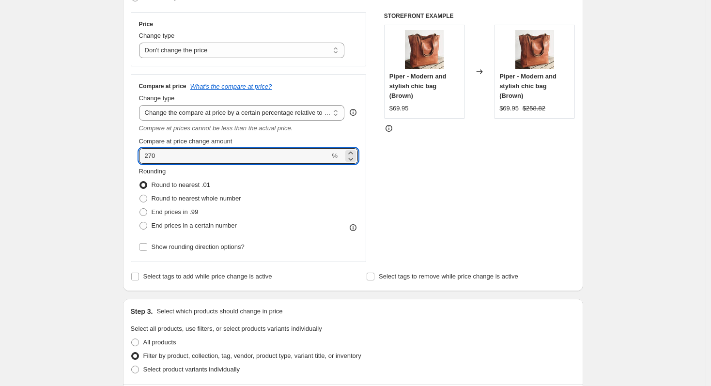
drag, startPoint x: 163, startPoint y: 158, endPoint x: 125, endPoint y: 158, distance: 37.8
click at [125, 158] on div "Step 2. Select how the prices should change Use bulk price change rules Set pro…" at bounding box center [353, 114] width 460 height 353
type input "233.33"
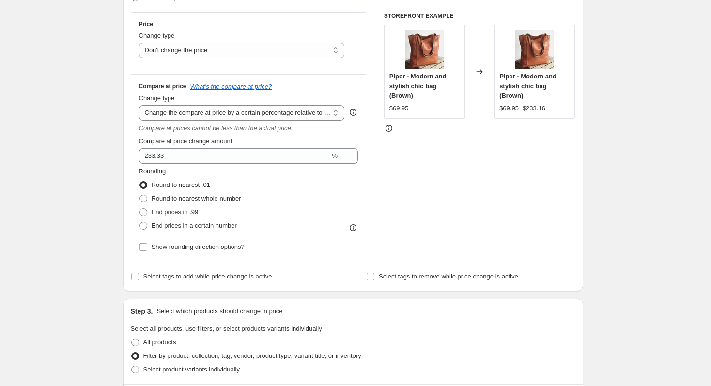
click at [103, 160] on div "Create new price change job. This page is ready Create new price change job Dra…" at bounding box center [353, 381] width 706 height 1094
click at [186, 199] on span "Round to nearest whole number" at bounding box center [197, 198] width 90 height 7
click at [140, 195] on input "Round to nearest whole number" at bounding box center [140, 195] width 0 height 0
radio input "true"
click at [185, 211] on span "End prices in .99" at bounding box center [175, 211] width 47 height 7
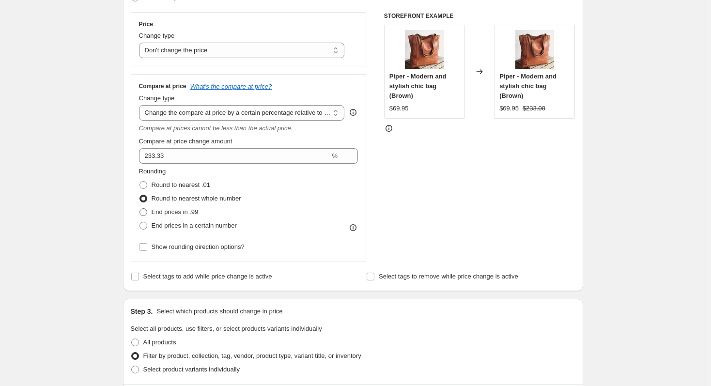
click at [140, 209] on input "End prices in .99" at bounding box center [140, 208] width 0 height 0
radio input "true"
click at [200, 226] on span "End prices in a certain number" at bounding box center [194, 225] width 85 height 7
click at [140, 222] on input "End prices in a certain number" at bounding box center [140, 222] width 0 height 0
radio input "true"
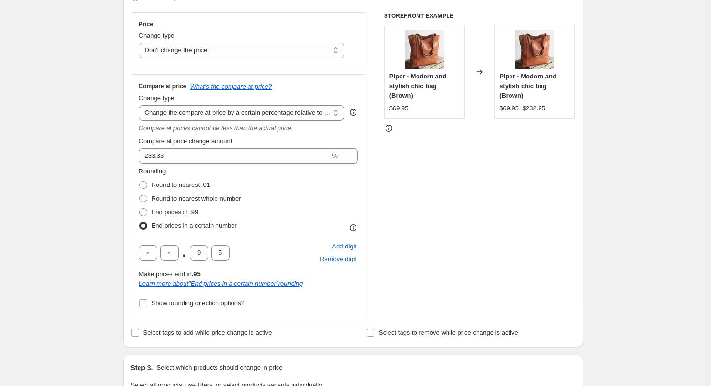
click at [125, 247] on div "Step 2. Select how the prices should change Use bulk price change rules Set pro…" at bounding box center [353, 142] width 460 height 409
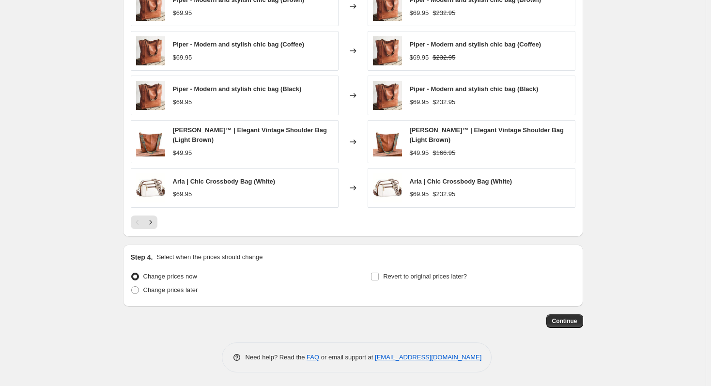
scroll to position [764, 0]
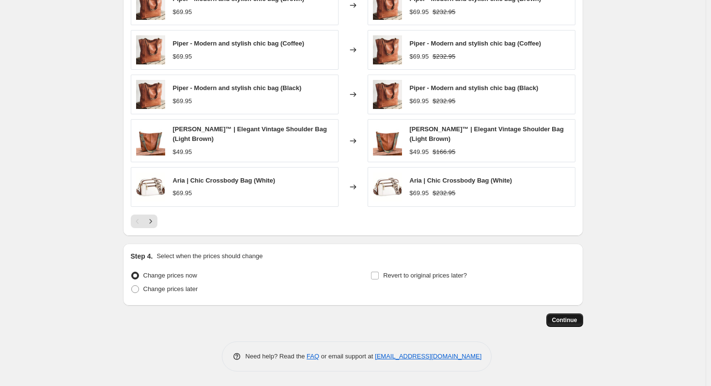
click at [568, 317] on span "Continue" at bounding box center [564, 320] width 25 height 8
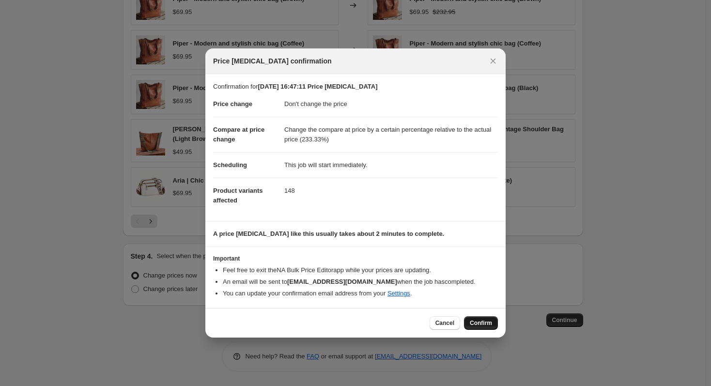
click at [480, 325] on span "Confirm" at bounding box center [481, 323] width 22 height 8
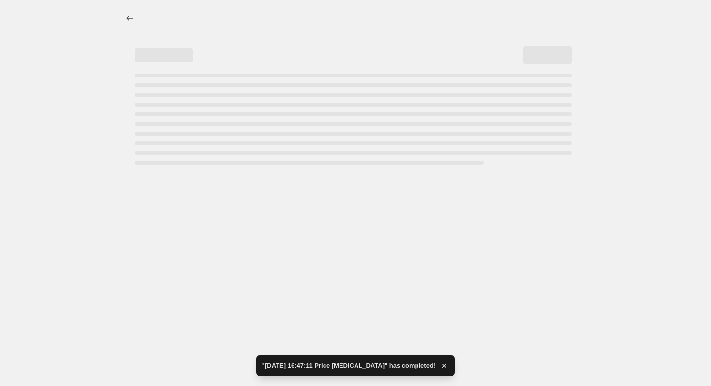
select select "no_change"
select select "pp"
select select "collection"
